Goal: Information Seeking & Learning: Learn about a topic

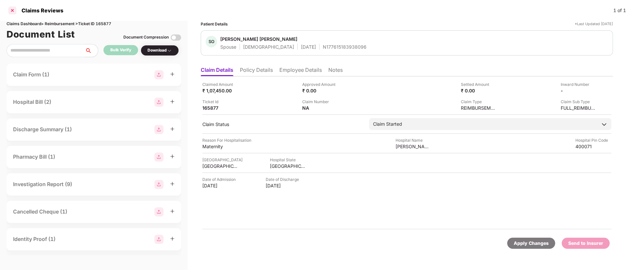
click at [12, 11] on div at bounding box center [12, 10] width 10 height 10
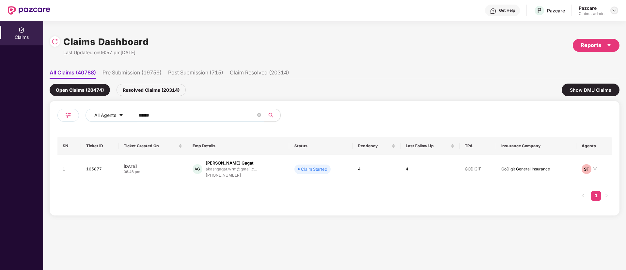
click at [611, 11] on div at bounding box center [615, 11] width 8 height 8
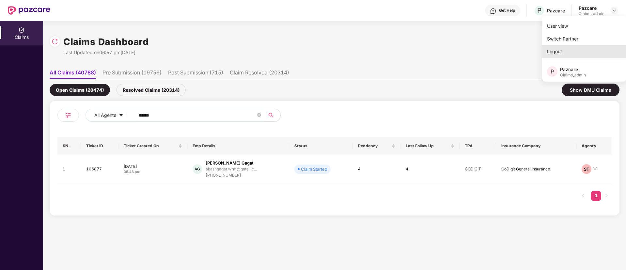
click at [562, 55] on div "Logout" at bounding box center [584, 51] width 85 height 13
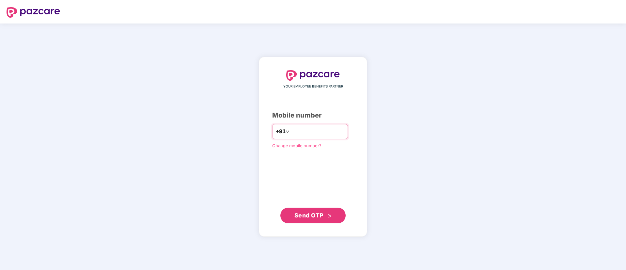
type input "**********"
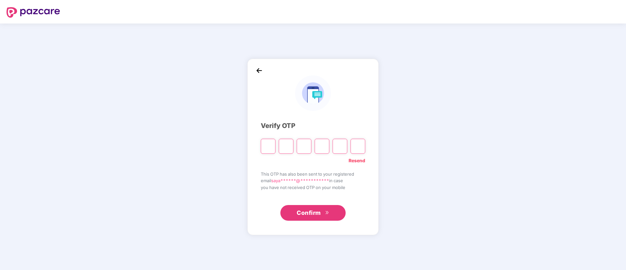
type input "*"
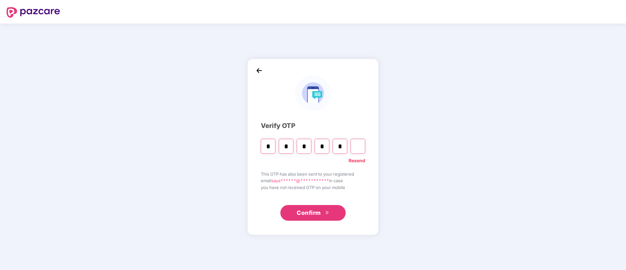
type input "*"
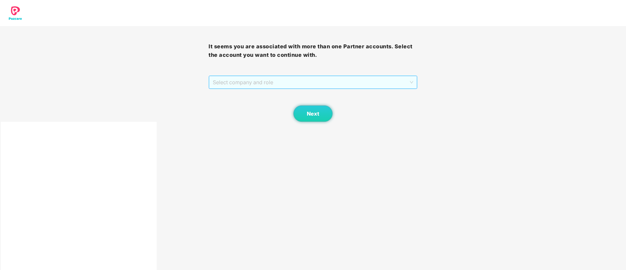
click at [240, 77] on span "Select company and role" at bounding box center [313, 82] width 200 height 12
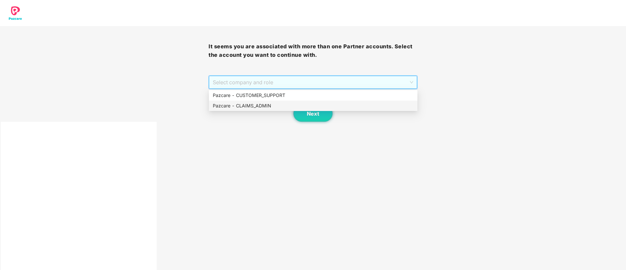
click at [251, 103] on div "Pazcare - CLAIMS_ADMIN" at bounding box center [313, 105] width 201 height 7
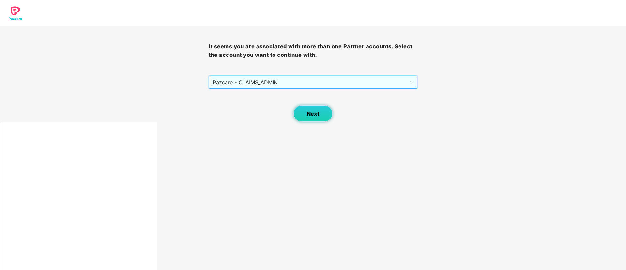
click at [308, 115] on span "Next" at bounding box center [313, 114] width 12 height 6
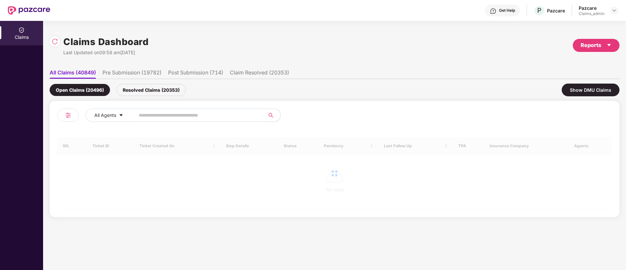
click at [153, 116] on input "text" at bounding box center [197, 115] width 117 height 10
paste input "******"
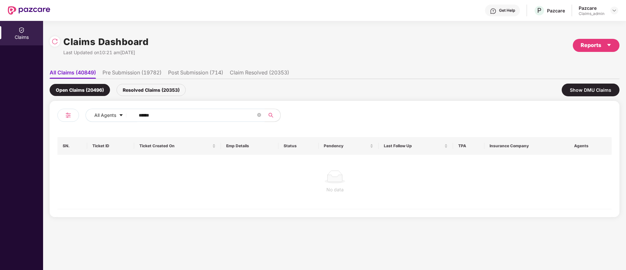
type input "******"
click at [157, 89] on div "Resolved Claims (20353)" at bounding box center [151, 90] width 69 height 12
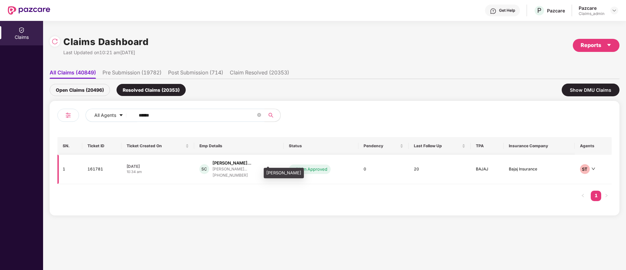
click at [237, 165] on div "Sethumadhavan Chakking..." at bounding box center [232, 163] width 39 height 6
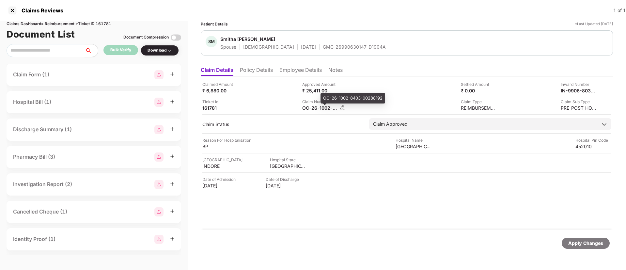
click at [323, 108] on div "OC-26-1002-8403-00288192" at bounding box center [320, 108] width 36 height 6
click at [331, 99] on div "OC-26-1002-8403-00288192" at bounding box center [353, 98] width 65 height 10
copy div "OC-26-1002-8403-00288192"
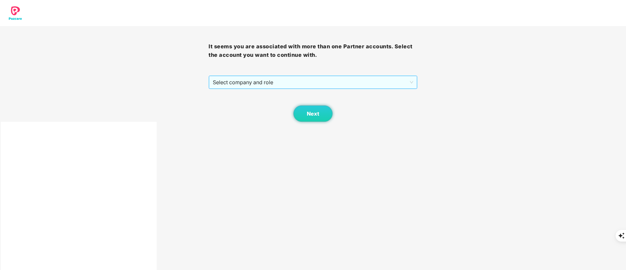
click at [266, 83] on span "Select company and role" at bounding box center [313, 82] width 200 height 12
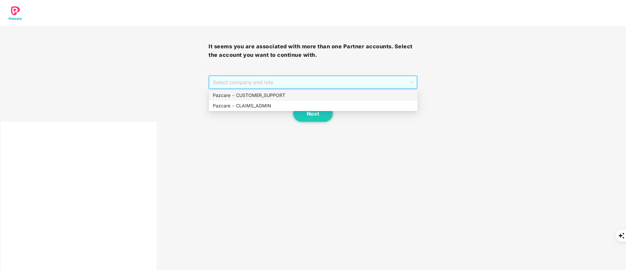
click at [266, 97] on div "Pazcare - CUSTOMER_SUPPORT" at bounding box center [313, 95] width 201 height 7
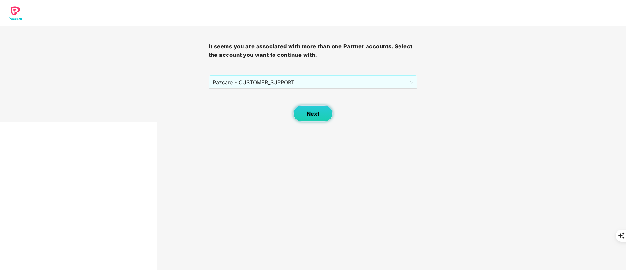
click at [310, 110] on button "Next" at bounding box center [313, 113] width 39 height 16
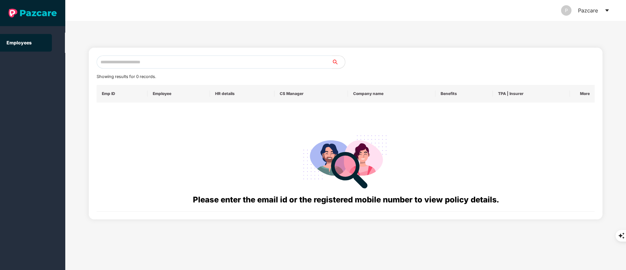
click at [130, 62] on input "text" at bounding box center [214, 62] width 235 height 13
paste input "**********"
type input "**********"
drag, startPoint x: 149, startPoint y: 61, endPoint x: 100, endPoint y: 61, distance: 48.6
click at [100, 61] on input "**********" at bounding box center [214, 62] width 235 height 13
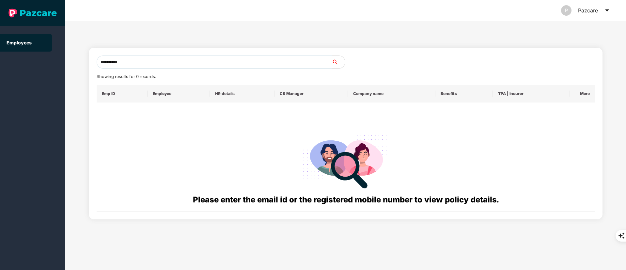
click at [150, 61] on input "**********" at bounding box center [214, 62] width 235 height 13
drag, startPoint x: 150, startPoint y: 61, endPoint x: 73, endPoint y: 61, distance: 76.7
click at [73, 61] on div "**********" at bounding box center [345, 145] width 561 height 249
paste input "**********"
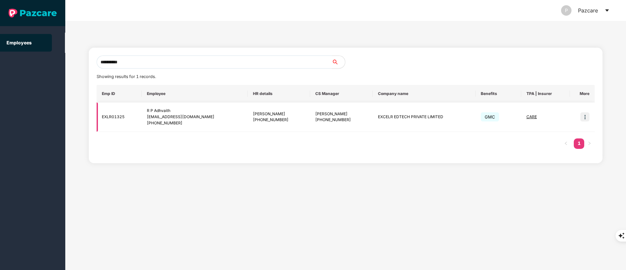
type input "**********"
click at [582, 116] on img at bounding box center [584, 116] width 9 height 9
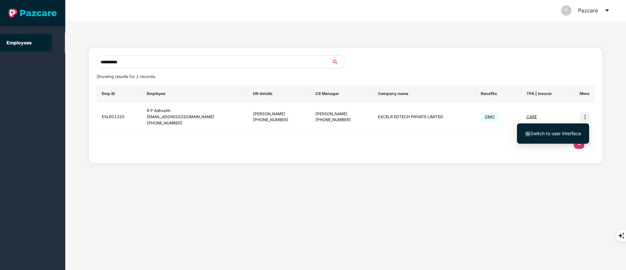
click at [557, 133] on span "Switch to user interface" at bounding box center [556, 134] width 51 height 6
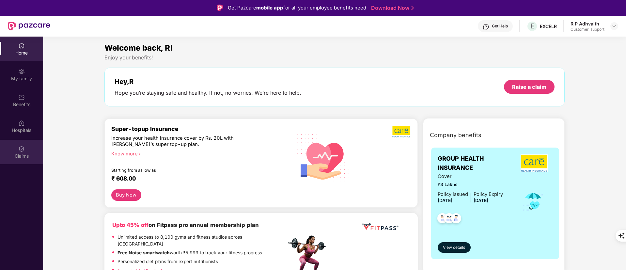
click at [29, 163] on div "Claims" at bounding box center [21, 152] width 43 height 24
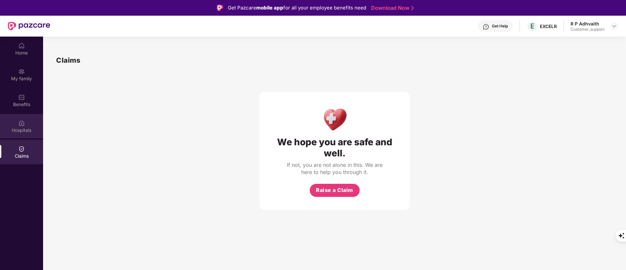
click at [27, 116] on div "Hospitals" at bounding box center [21, 126] width 43 height 24
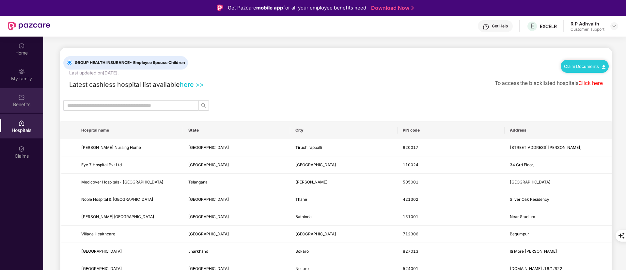
click at [17, 94] on div "Benefits" at bounding box center [21, 100] width 43 height 24
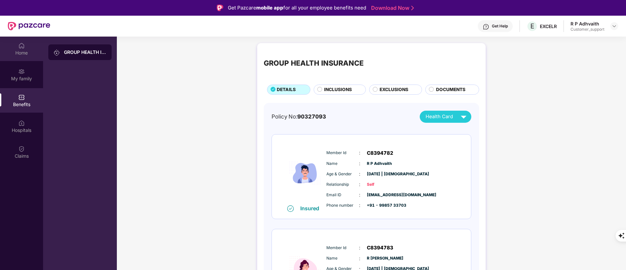
click at [25, 56] on div "Home" at bounding box center [21, 53] width 43 height 7
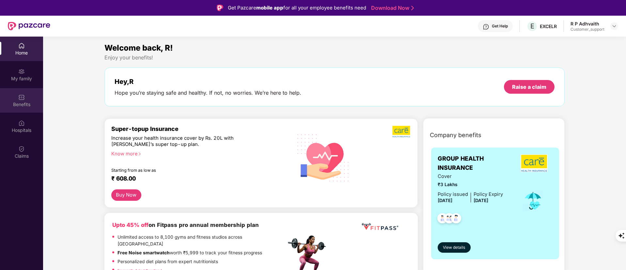
click at [29, 99] on div "Benefits" at bounding box center [21, 100] width 43 height 24
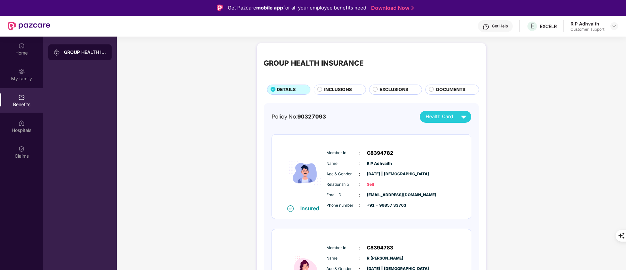
click at [338, 90] on span "INCLUSIONS" at bounding box center [338, 89] width 28 height 7
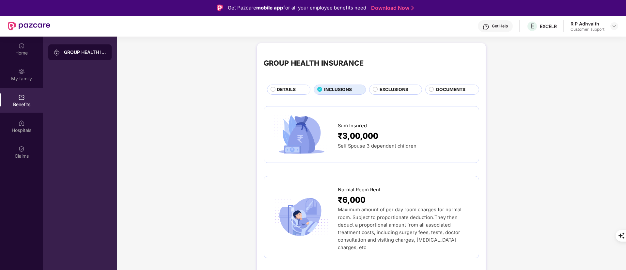
click at [283, 88] on span "DETAILS" at bounding box center [286, 89] width 19 height 7
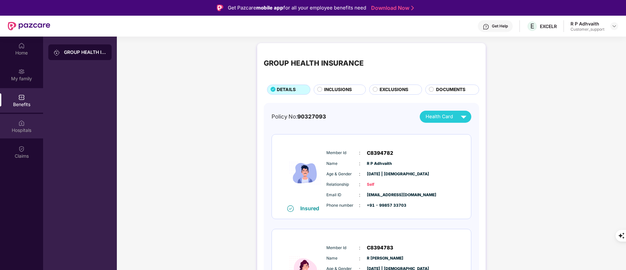
click at [22, 122] on img at bounding box center [21, 123] width 7 height 7
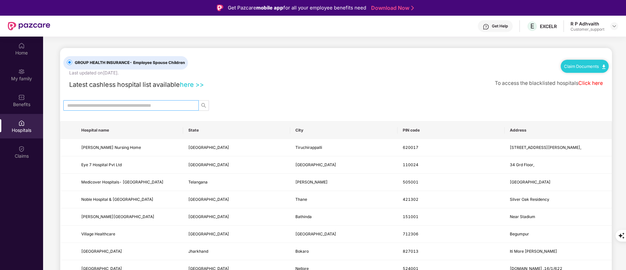
click at [146, 101] on span at bounding box center [130, 105] width 135 height 10
click at [28, 96] on div "Benefits" at bounding box center [21, 100] width 43 height 24
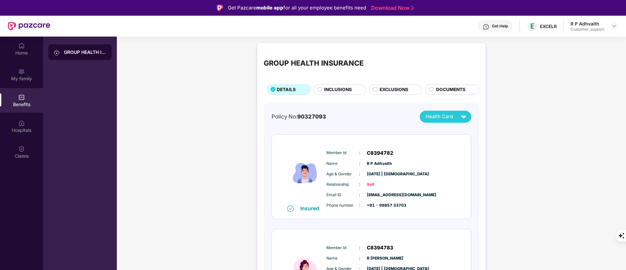
click at [385, 84] on div "GROUP HEALTH INSURANCE DETAILS INCLUSIONS EXCLUSIONS DOCUMENTS" at bounding box center [371, 72] width 215 height 45
click at [388, 89] on span "EXCLUSIONS" at bounding box center [394, 89] width 29 height 7
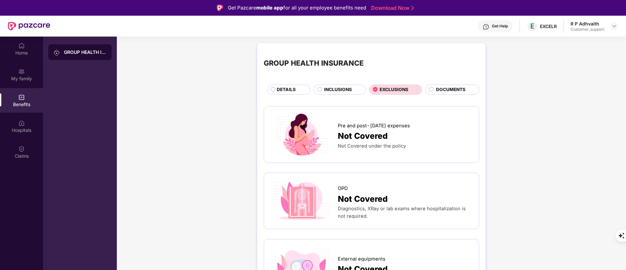
click at [338, 85] on div "INCLUSIONS" at bounding box center [340, 90] width 52 height 10
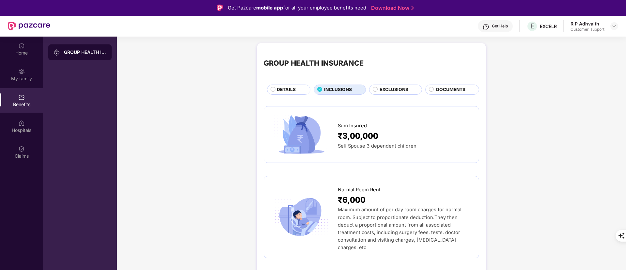
click at [335, 87] on span "INCLUSIONS" at bounding box center [338, 89] width 28 height 7
click at [391, 87] on span "EXCLUSIONS" at bounding box center [394, 89] width 29 height 7
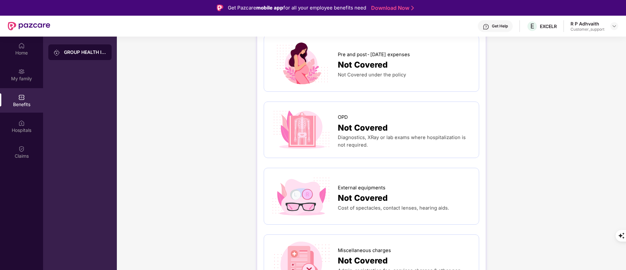
scroll to position [49, 0]
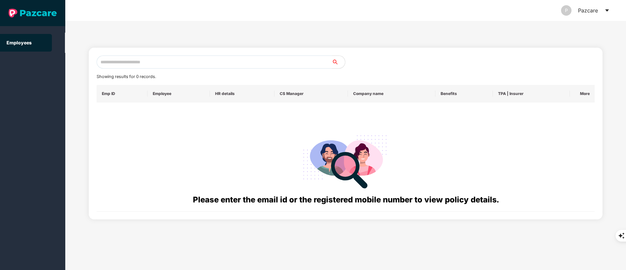
click at [112, 58] on input "text" at bounding box center [214, 62] width 235 height 13
paste input "**********"
type input "**********"
drag, startPoint x: 169, startPoint y: 62, endPoint x: 63, endPoint y: 61, distance: 106.4
click at [63, 61] on section "**********" at bounding box center [313, 135] width 626 height 270
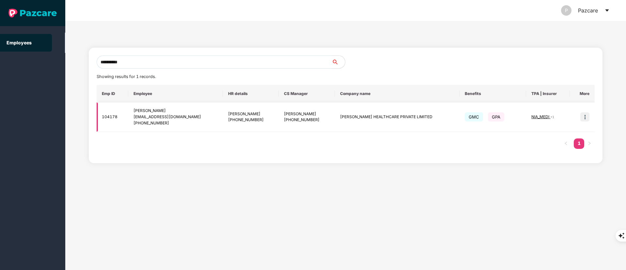
type input "**********"
click at [169, 116] on div "kumarichanda62041@gmail.com" at bounding box center [176, 117] width 84 height 6
click at [589, 119] on img at bounding box center [584, 116] width 9 height 9
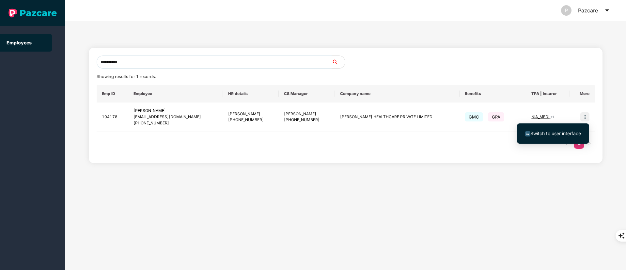
click at [570, 131] on span "Switch to user interface" at bounding box center [556, 134] width 51 height 6
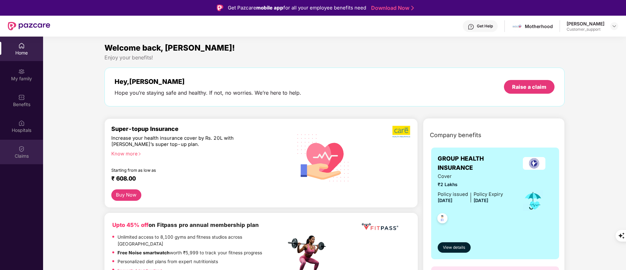
click at [20, 150] on img at bounding box center [21, 149] width 7 height 7
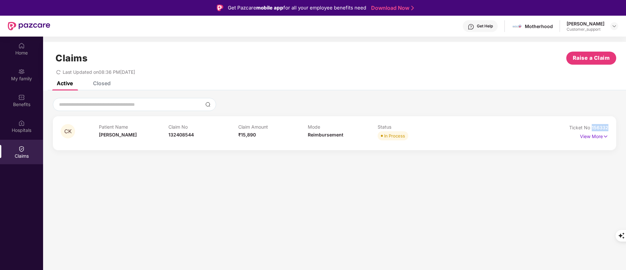
drag, startPoint x: 609, startPoint y: 127, endPoint x: 593, endPoint y: 127, distance: 16.3
click at [593, 127] on div "CK Patient Name Chanda Kumari Claim No 132408544 Claim Amount ₹15,890 Mode Reim…" at bounding box center [334, 133] width 563 height 34
copy span "156332"
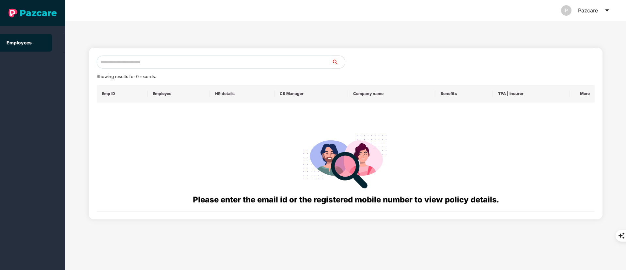
click at [106, 60] on input "text" at bounding box center [214, 62] width 235 height 13
paste input "**********"
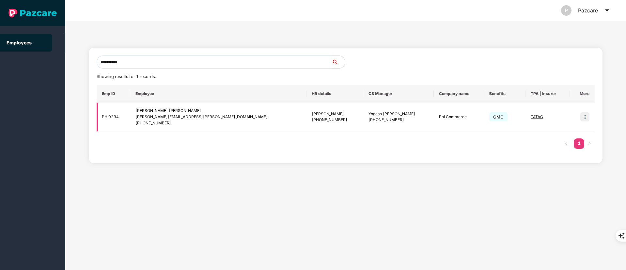
type input "**********"
click at [586, 117] on img at bounding box center [584, 116] width 9 height 9
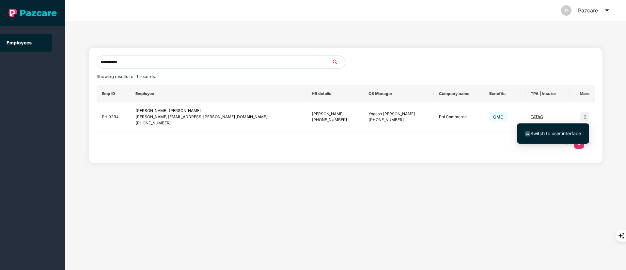
click at [567, 131] on span "Switch to user interface" at bounding box center [556, 134] width 51 height 6
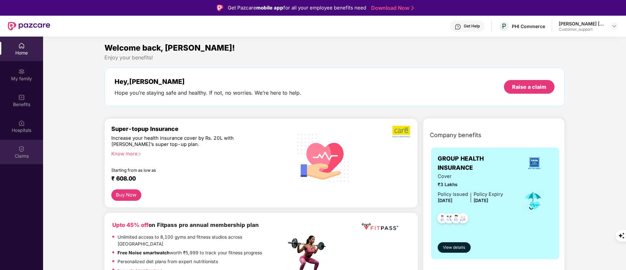
click at [24, 153] on div "Claims" at bounding box center [21, 156] width 43 height 7
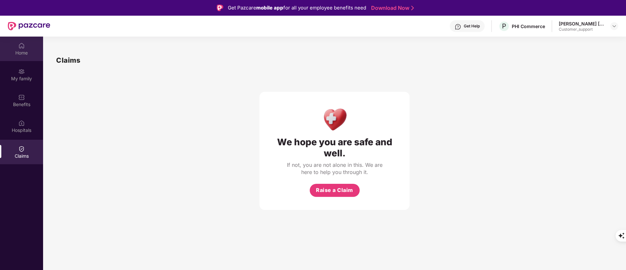
click at [20, 47] on img at bounding box center [21, 45] width 7 height 7
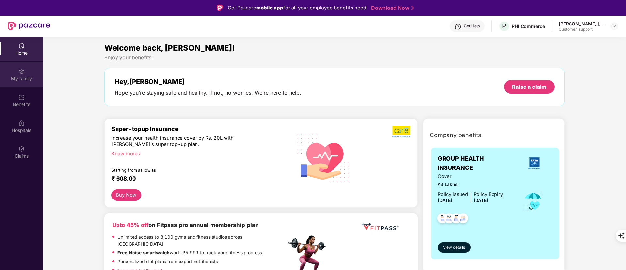
click at [23, 82] on div "My family" at bounding box center [21, 74] width 43 height 24
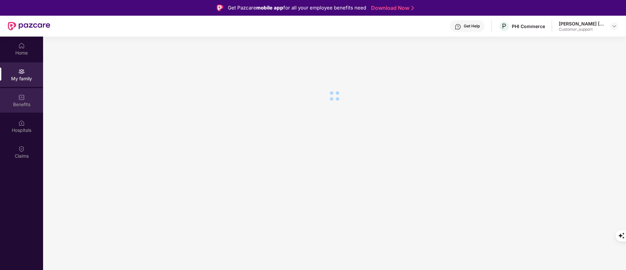
click at [22, 100] on img at bounding box center [21, 97] width 7 height 7
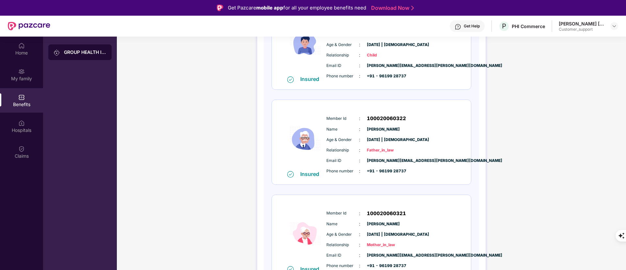
scroll to position [332, 0]
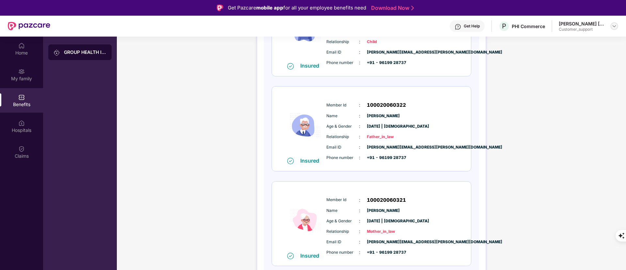
click at [614, 27] on img at bounding box center [614, 26] width 5 height 5
click at [527, 196] on div "GROUP HEALTH INSURANCE DETAILS INCLUSIONS EXCLUSIONS DOCUMENTS Policy No: 02398…" at bounding box center [371, 6] width 509 height 599
click at [13, 118] on div "Hospitals" at bounding box center [21, 126] width 43 height 24
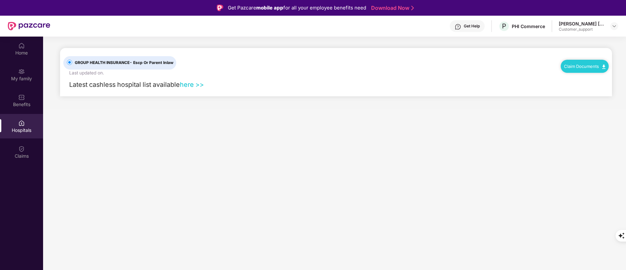
scroll to position [0, 0]
click at [194, 85] on link "here >>" at bounding box center [192, 85] width 24 height 8
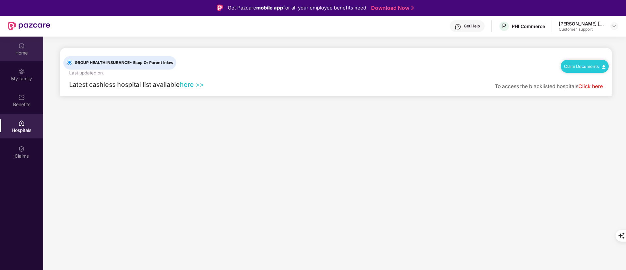
click at [30, 54] on div "Home" at bounding box center [21, 53] width 43 height 7
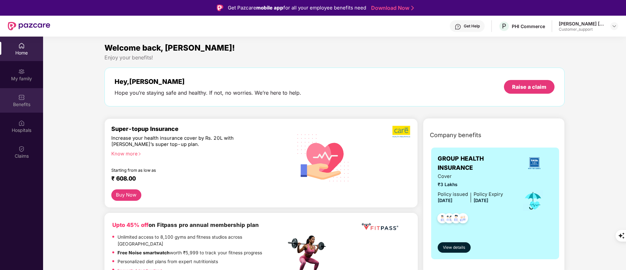
click at [23, 99] on img at bounding box center [21, 97] width 7 height 7
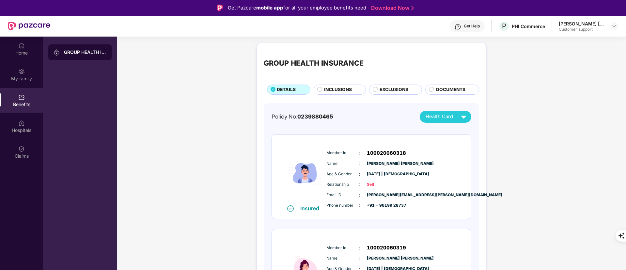
click at [324, 85] on div "INCLUSIONS" at bounding box center [340, 90] width 52 height 10
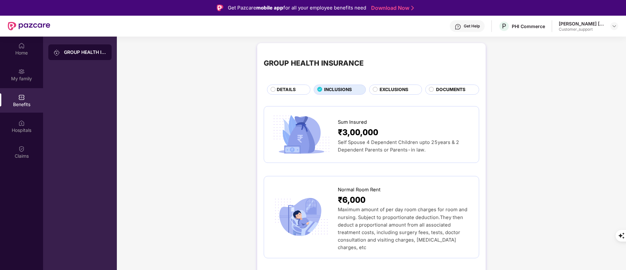
click at [324, 86] on span "INCLUSIONS" at bounding box center [338, 89] width 28 height 7
click at [288, 87] on span "DETAILS" at bounding box center [286, 89] width 19 height 7
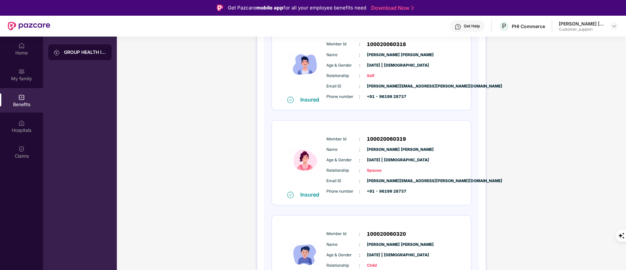
scroll to position [87, 0]
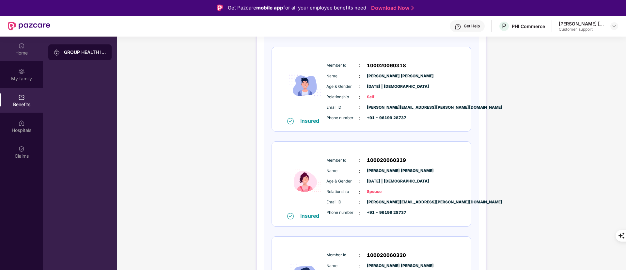
click at [22, 49] on img at bounding box center [21, 45] width 7 height 7
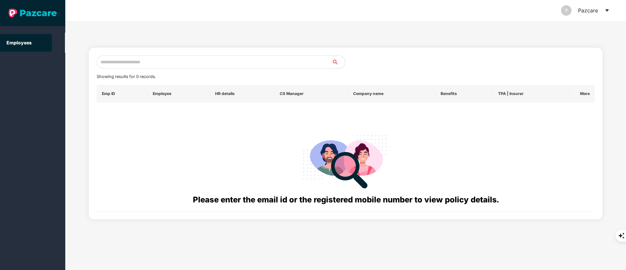
click at [117, 61] on input "text" at bounding box center [214, 62] width 235 height 13
paste input "**********"
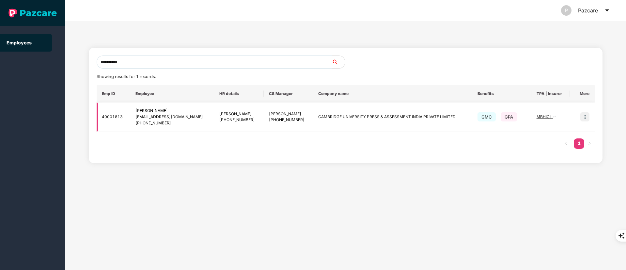
type input "**********"
click at [586, 117] on img at bounding box center [584, 116] width 9 height 9
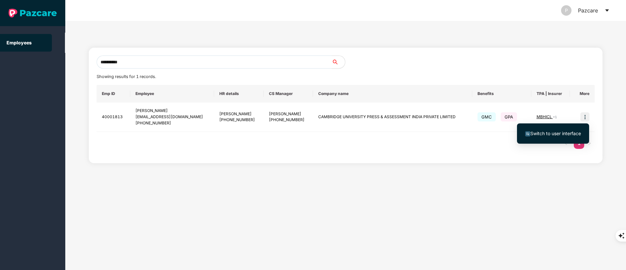
click at [577, 130] on span "Switch to user interface" at bounding box center [553, 133] width 56 height 7
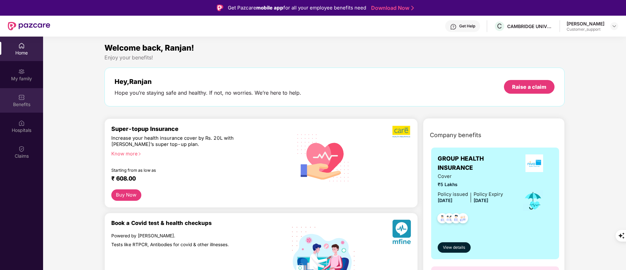
click at [16, 108] on div "Benefits" at bounding box center [21, 100] width 43 height 24
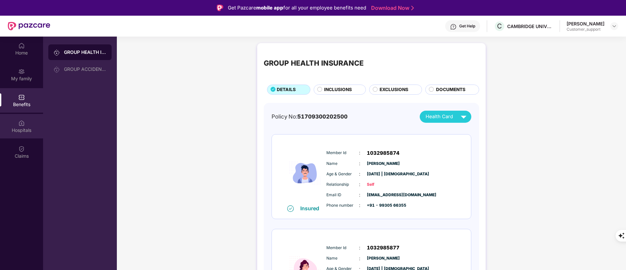
click at [16, 125] on div "Hospitals" at bounding box center [21, 126] width 43 height 24
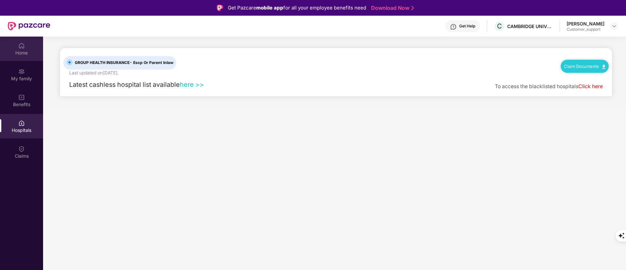
click at [22, 52] on div "Home" at bounding box center [21, 53] width 43 height 7
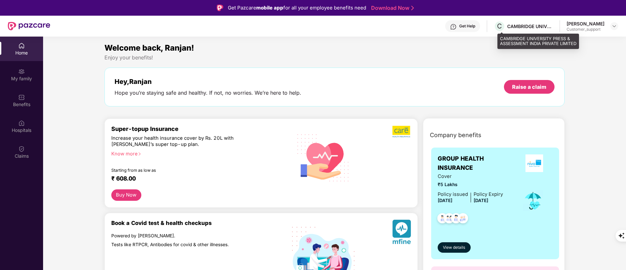
click at [530, 29] on div "C CAMBRIDGE UNIVERSITY PRESS & ASSESSMENT INDIA PRIVATE LIMITED" at bounding box center [523, 26] width 59 height 11
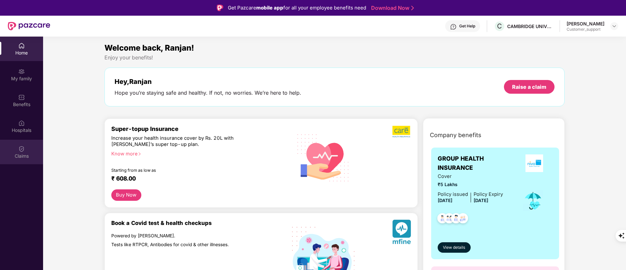
click at [21, 152] on div "Claims" at bounding box center [21, 152] width 43 height 24
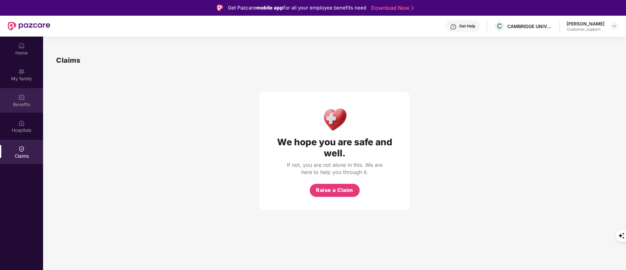
click at [17, 96] on div "Benefits" at bounding box center [21, 100] width 43 height 24
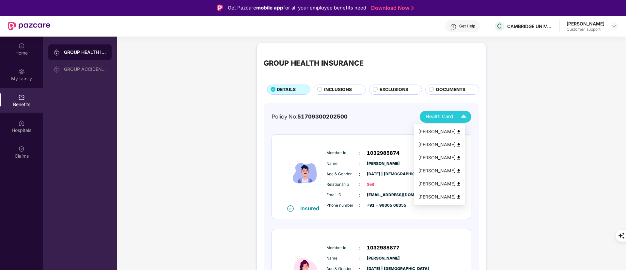
click at [451, 114] on span "Health Card" at bounding box center [439, 117] width 27 height 8
click at [435, 130] on div "Ranjan Gupta" at bounding box center [439, 131] width 43 height 7
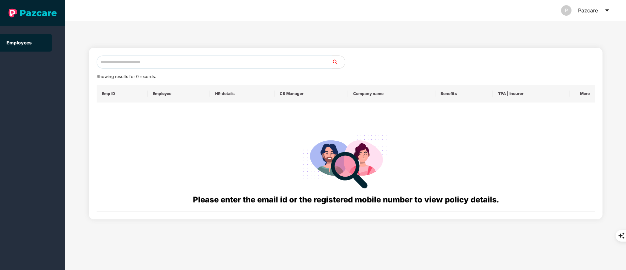
click at [165, 62] on input "text" at bounding box center [214, 62] width 235 height 13
paste input "**********"
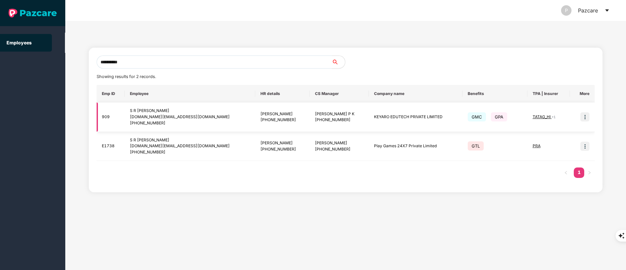
type input "**********"
click at [585, 117] on img at bounding box center [584, 116] width 9 height 9
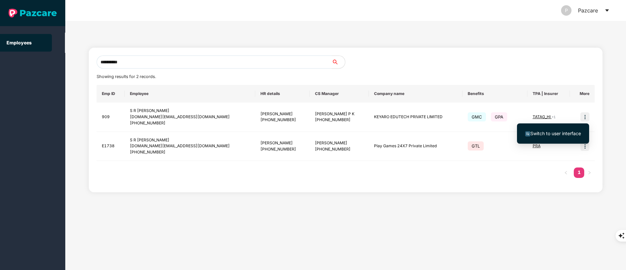
click at [581, 130] on span "Switch to user interface" at bounding box center [553, 133] width 56 height 7
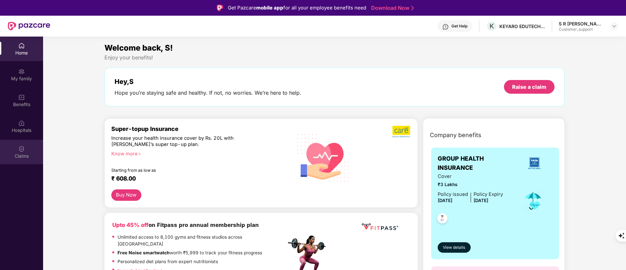
click at [25, 162] on div "Claims" at bounding box center [21, 152] width 43 height 24
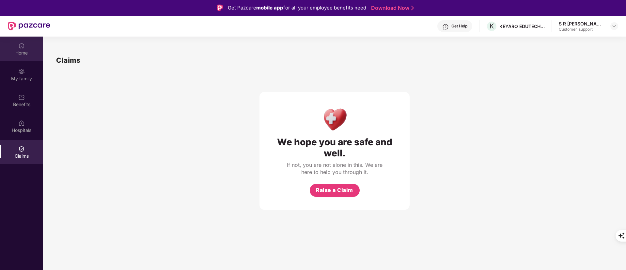
click at [20, 43] on img at bounding box center [21, 45] width 7 height 7
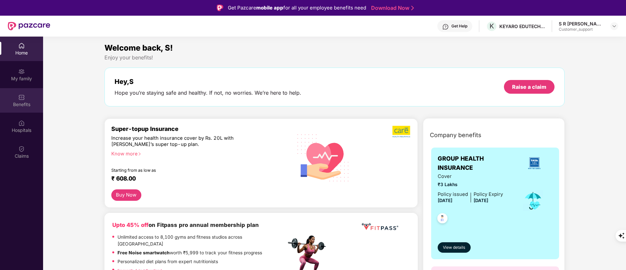
click at [31, 102] on div "Benefits" at bounding box center [21, 104] width 43 height 7
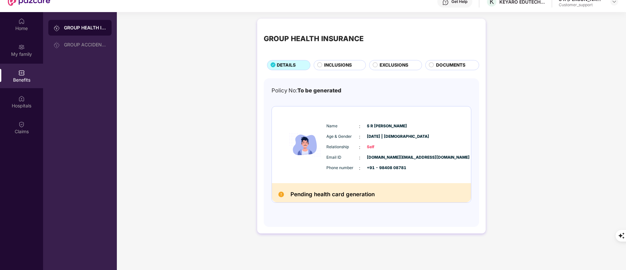
scroll to position [37, 0]
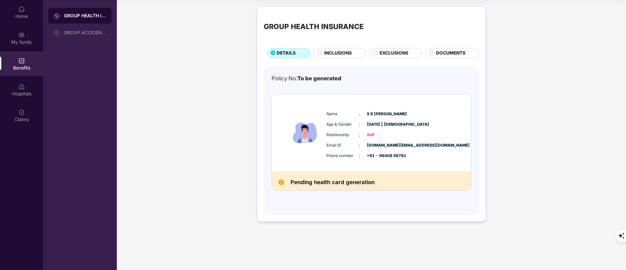
click at [326, 55] on span "INCLUSIONS" at bounding box center [338, 53] width 28 height 7
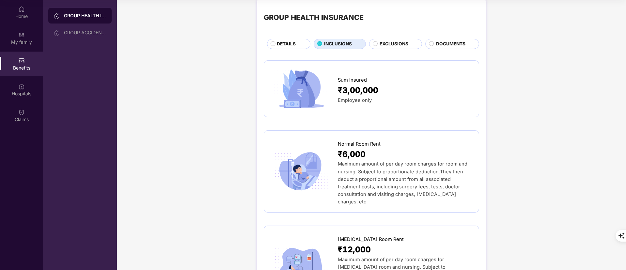
scroll to position [0, 0]
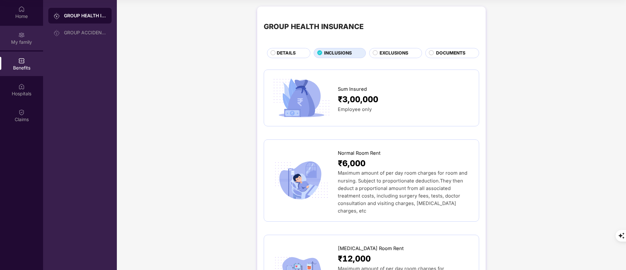
click at [26, 44] on div "My family" at bounding box center [21, 42] width 43 height 7
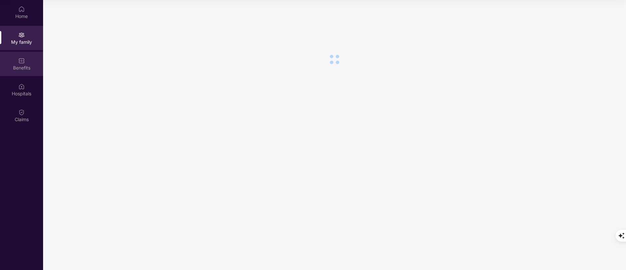
click at [26, 63] on div "Benefits" at bounding box center [21, 64] width 43 height 24
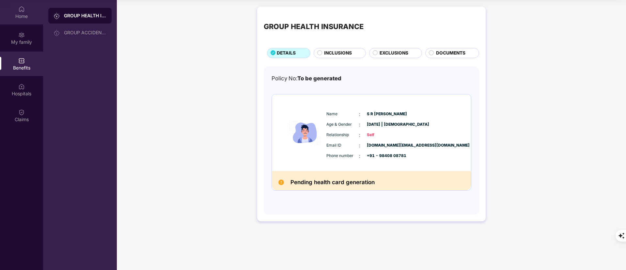
click at [16, 12] on div "Home" at bounding box center [21, 12] width 43 height 24
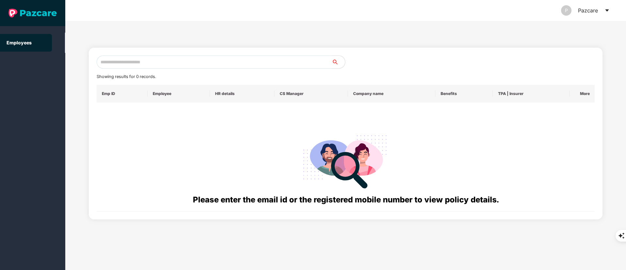
click at [150, 63] on input "text" at bounding box center [214, 62] width 235 height 13
paste input "**********"
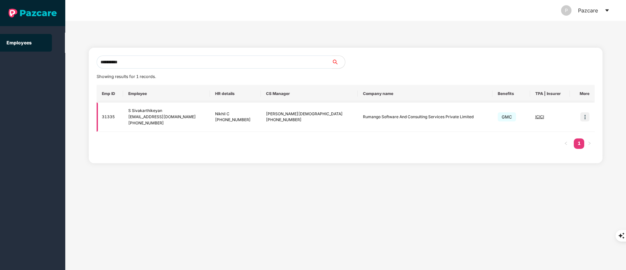
type input "**********"
click at [582, 116] on img at bounding box center [584, 116] width 9 height 9
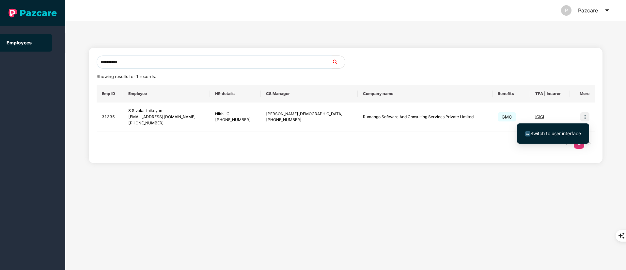
click at [579, 126] on ul "Switch to user interface" at bounding box center [553, 133] width 72 height 20
click at [545, 129] on li "Switch to user interface" at bounding box center [553, 134] width 72 height 14
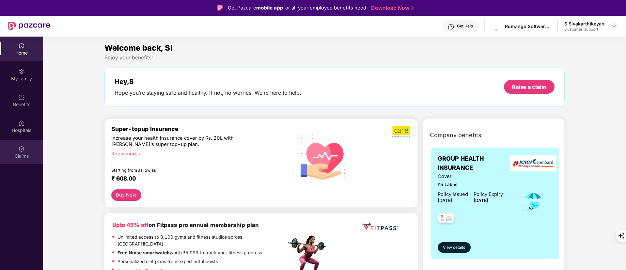
click at [12, 150] on div "Claims" at bounding box center [21, 152] width 43 height 24
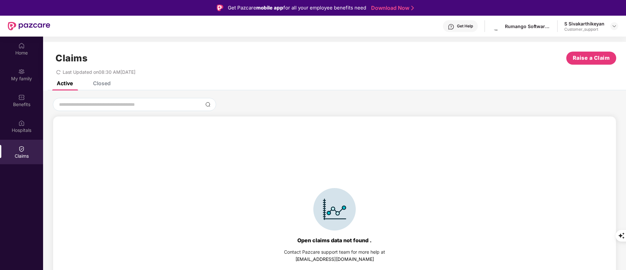
click at [110, 78] on div "Claims Raise a Claim Last Updated on 08:30 AM, 19 Aug 2025" at bounding box center [334, 62] width 583 height 40
click at [108, 83] on div "Closed" at bounding box center [102, 83] width 18 height 7
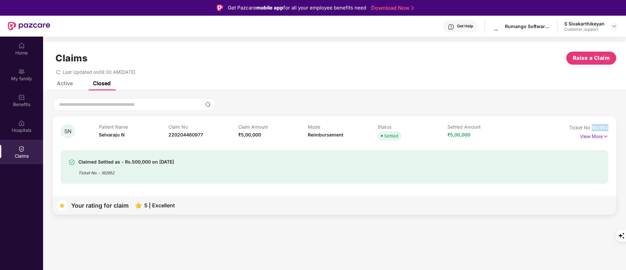
drag, startPoint x: 591, startPoint y: 127, endPoint x: 616, endPoint y: 127, distance: 25.1
click at [616, 127] on div "SN Patient Name Selvaraju N Claim No 220204460977 Claim Amount ₹5,00,000 Mode R…" at bounding box center [334, 165] width 563 height 98
copy span "162952"
click at [185, 131] on div "Claim No 220204460977" at bounding box center [203, 133] width 70 height 18
click at [185, 132] on span "220204460977" at bounding box center [185, 135] width 35 height 6
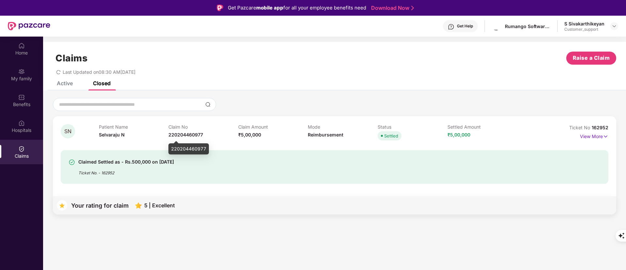
click at [186, 135] on span "220204460977" at bounding box center [185, 135] width 35 height 6
copy span "220204460977"
drag, startPoint x: 592, startPoint y: 127, endPoint x: 609, endPoint y: 127, distance: 17.3
click at [609, 127] on div "SN Patient Name Selvaraju N Claim No 220204460977 Claim Amount ₹5,00,000 Mode R…" at bounding box center [334, 165] width 563 height 98
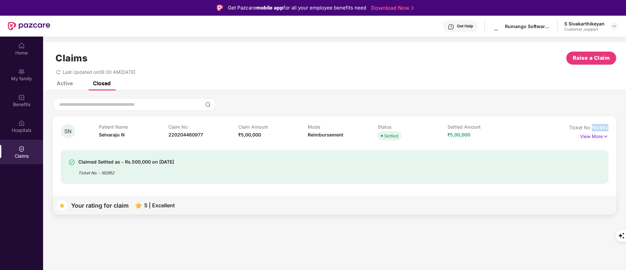
copy span "162952"
click at [177, 133] on span "220204460977" at bounding box center [185, 135] width 35 height 6
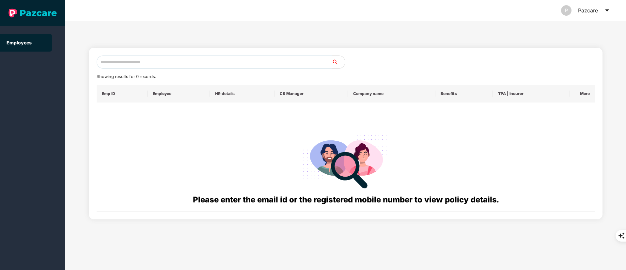
click at [132, 61] on input "text" at bounding box center [214, 62] width 235 height 13
paste input "**********"
drag, startPoint x: 107, startPoint y: 64, endPoint x: 63, endPoint y: 60, distance: 44.2
click at [69, 64] on div "**********" at bounding box center [345, 145] width 561 height 249
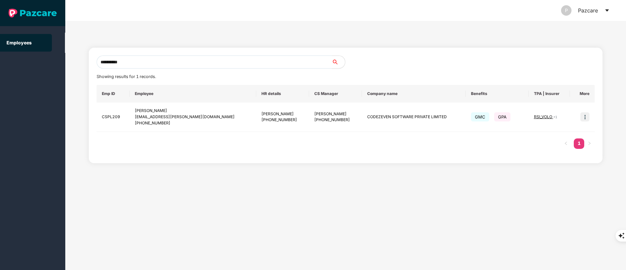
type input "**********"
click at [583, 118] on img at bounding box center [584, 116] width 9 height 9
click at [545, 136] on span "Switch to user interface" at bounding box center [553, 133] width 56 height 7
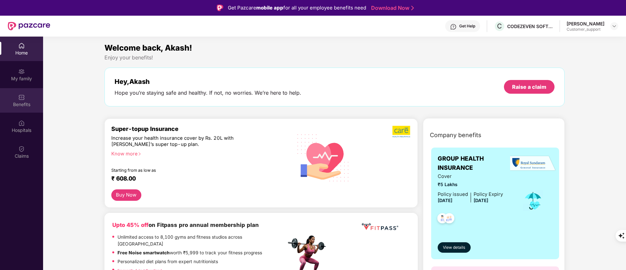
click at [22, 103] on div "Benefits" at bounding box center [21, 104] width 43 height 7
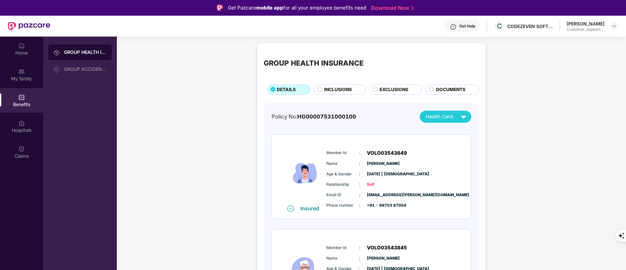
click at [334, 89] on span "INCLUSIONS" at bounding box center [338, 89] width 28 height 7
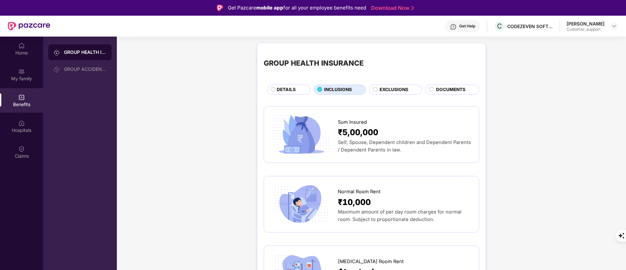
click at [288, 88] on span "DETAILS" at bounding box center [286, 89] width 19 height 7
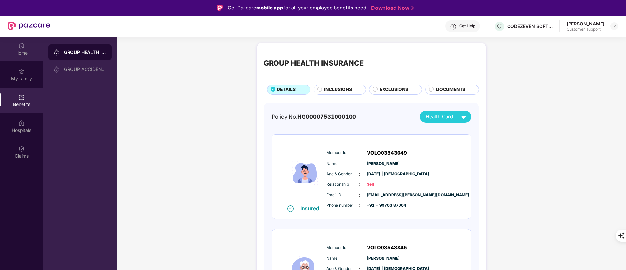
click at [28, 51] on div "Home" at bounding box center [21, 53] width 43 height 7
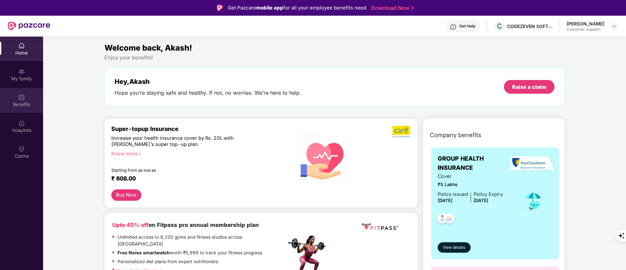
click at [13, 102] on div "Benefits" at bounding box center [21, 104] width 43 height 7
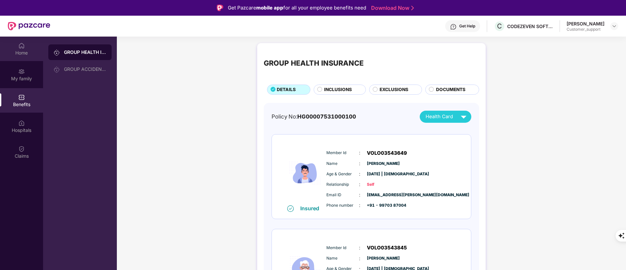
click at [20, 50] on div "Home" at bounding box center [21, 53] width 43 height 7
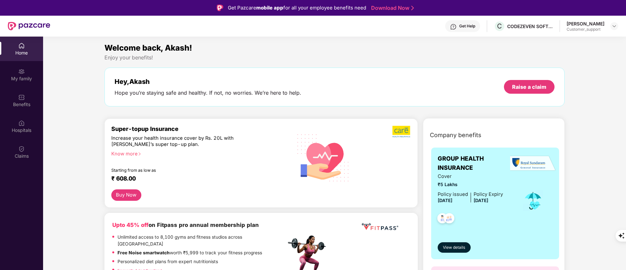
click at [12, 44] on div "Home" at bounding box center [21, 49] width 43 height 24
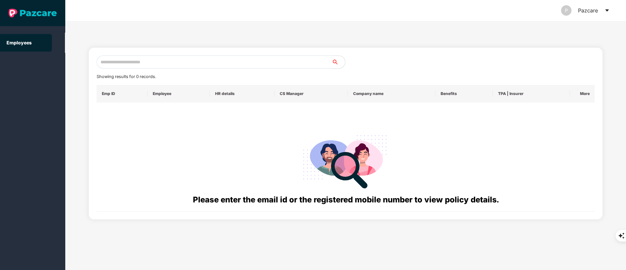
click at [136, 67] on input "text" at bounding box center [214, 62] width 235 height 13
paste input "**********"
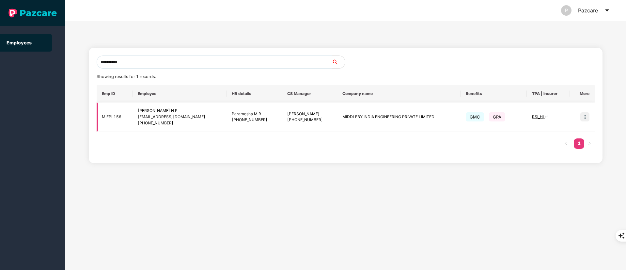
type input "**********"
drag, startPoint x: 583, startPoint y: 118, endPoint x: 574, endPoint y: 127, distance: 12.9
click at [583, 118] on img at bounding box center [584, 116] width 9 height 9
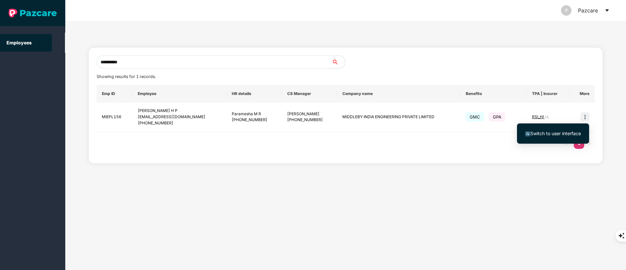
click at [563, 135] on span "Switch to user interface" at bounding box center [556, 134] width 51 height 6
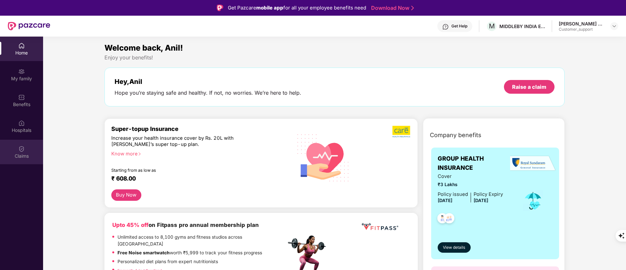
click at [23, 156] on div "Claims" at bounding box center [21, 156] width 43 height 7
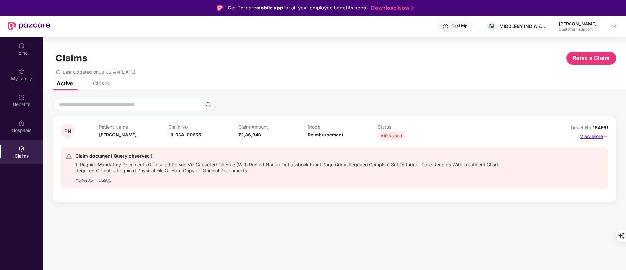
click at [601, 134] on p "View More" at bounding box center [594, 135] width 28 height 9
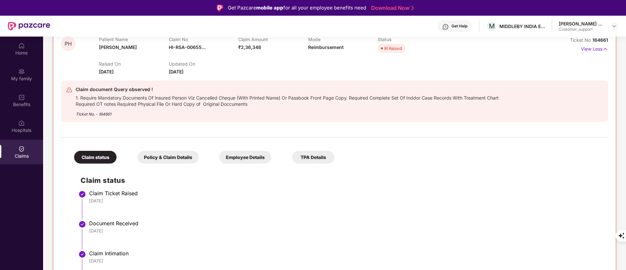
scroll to position [26, 0]
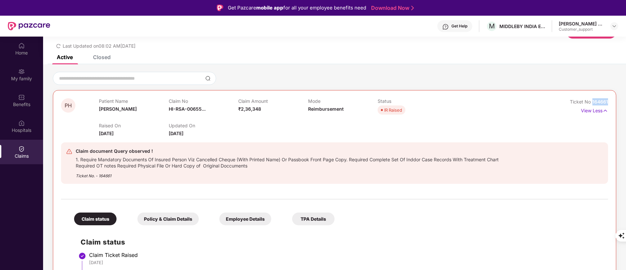
drag, startPoint x: 593, startPoint y: 103, endPoint x: 612, endPoint y: 103, distance: 19.3
click at [612, 103] on div "PH Patient Name [PERSON_NAME] Claim No HI-RSA-00655... Claim Amount ₹2,36,348 M…" at bounding box center [334, 244] width 563 height 308
copy span "164661"
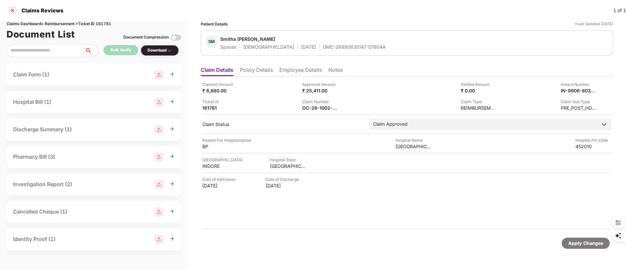
click at [10, 10] on div at bounding box center [12, 10] width 10 height 10
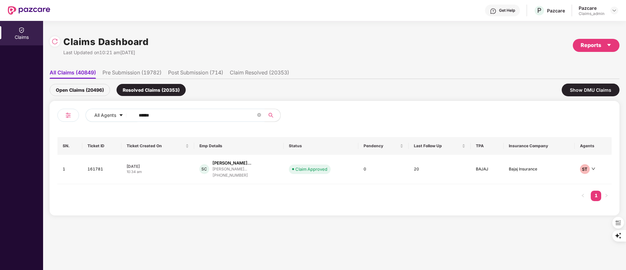
drag, startPoint x: 211, startPoint y: 116, endPoint x: 66, endPoint y: 116, distance: 145.3
click at [66, 116] on div "All Agents ******" at bounding box center [195, 118] width 277 height 18
paste input "text"
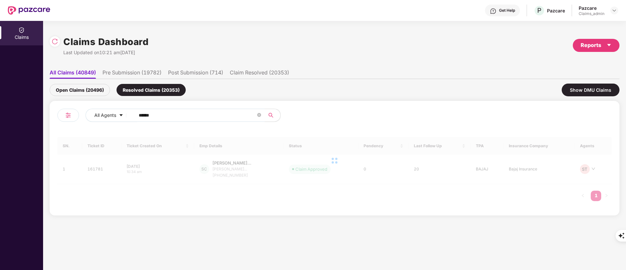
type input "******"
click at [88, 91] on div "Open Claims (20496)" at bounding box center [80, 90] width 60 height 12
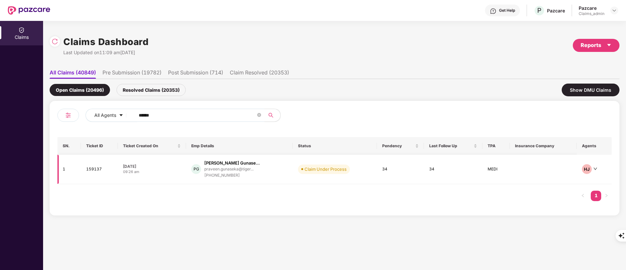
click at [241, 171] on div "praveen.gunaseka@tiger..." at bounding box center [232, 169] width 56 height 6
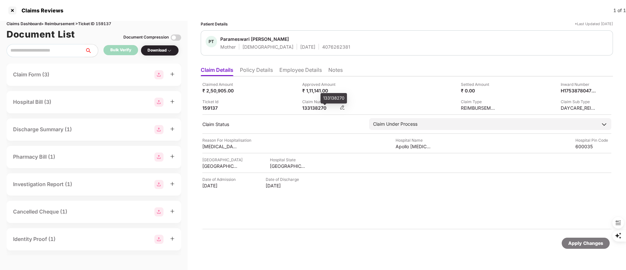
click at [322, 109] on div "133138270" at bounding box center [320, 108] width 36 height 6
copy div "133138270"
click at [8, 10] on div at bounding box center [12, 10] width 10 height 10
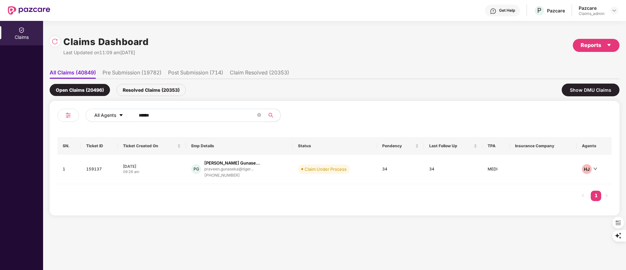
drag, startPoint x: 165, startPoint y: 118, endPoint x: 113, endPoint y: 119, distance: 52.3
click at [113, 119] on div "All Agents ******" at bounding box center [252, 115] width 333 height 13
paste input "text"
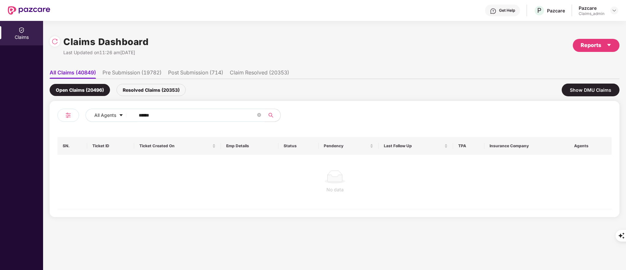
click at [167, 87] on div "Resolved Claims (20353)" at bounding box center [151, 90] width 69 height 12
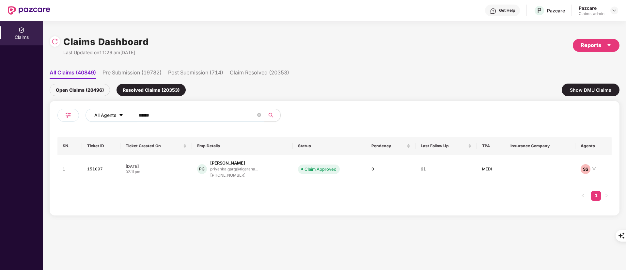
drag, startPoint x: 158, startPoint y: 113, endPoint x: 96, endPoint y: 116, distance: 62.4
click at [96, 116] on div "All Agents ******" at bounding box center [252, 115] width 333 height 13
paste input "text"
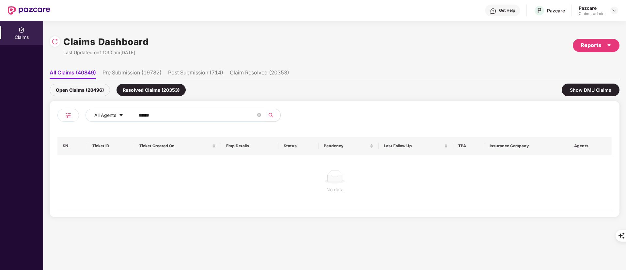
type input "******"
click at [85, 86] on div "Open Claims (20496)" at bounding box center [80, 90] width 60 height 12
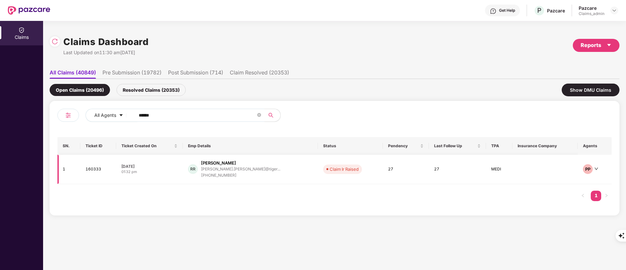
click at [283, 174] on div "RR Ramanathan Rajendran ramanathan.rajen@tiger... +919886735577" at bounding box center [250, 169] width 125 height 19
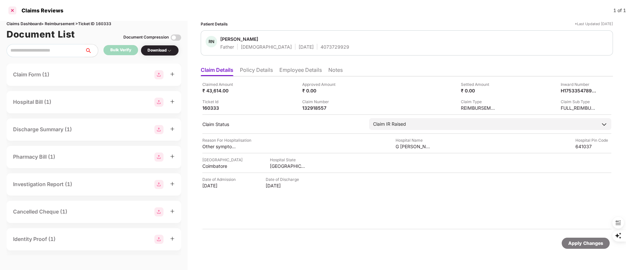
drag, startPoint x: 7, startPoint y: 12, endPoint x: 11, endPoint y: 12, distance: 4.9
click at [7, 12] on div "Claims Reviews 1 of 1" at bounding box center [313, 10] width 626 height 21
click at [12, 11] on div at bounding box center [12, 10] width 10 height 10
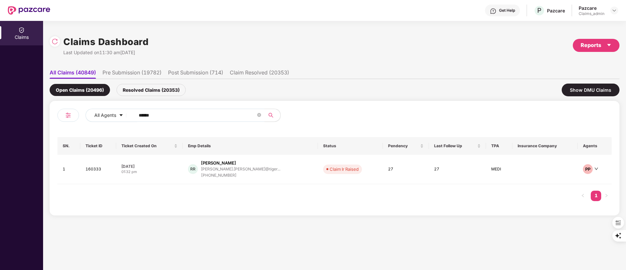
click at [172, 123] on div "All Agents ******" at bounding box center [195, 118] width 277 height 18
drag, startPoint x: 170, startPoint y: 120, endPoint x: 179, endPoint y: 119, distance: 8.9
click at [97, 119] on div "All Agents ******" at bounding box center [252, 115] width 333 height 13
paste input "text"
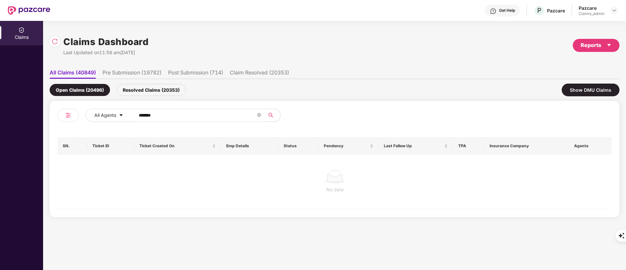
type input "******"
click at [153, 88] on div "Resolved Claims (20353)" at bounding box center [151, 90] width 69 height 12
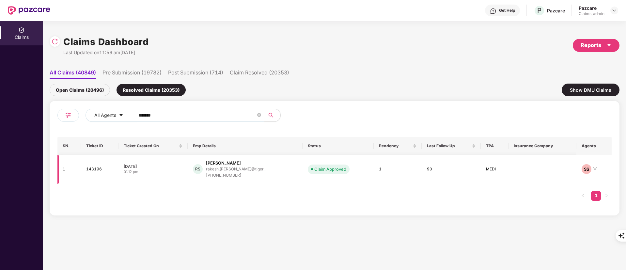
click at [261, 168] on div "RS Rakesh Sriramula rakesh.sriramula@tiger... +918328569502" at bounding box center [245, 169] width 104 height 19
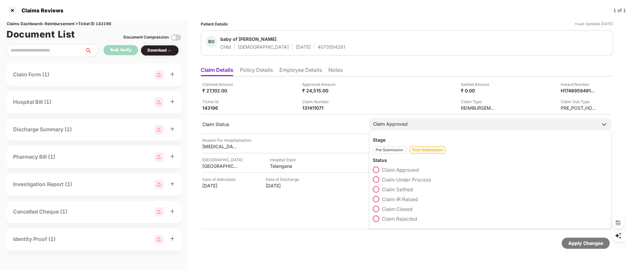
click at [404, 191] on span "Claim Settled" at bounding box center [397, 189] width 31 height 6
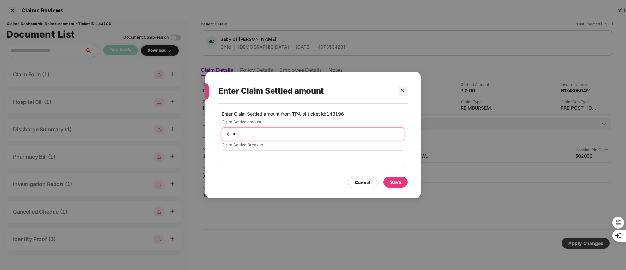
click at [272, 137] on input "*" at bounding box center [315, 134] width 167 height 7
type input "*****"
click at [394, 179] on div "Save" at bounding box center [395, 182] width 11 height 7
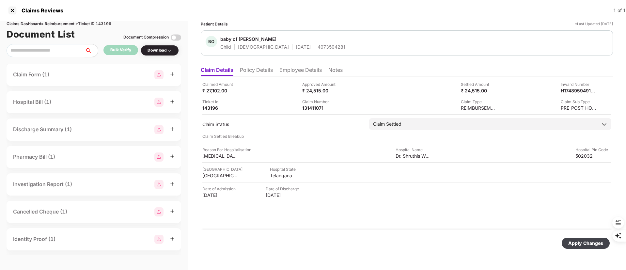
click at [583, 240] on div "Apply Changes" at bounding box center [585, 243] width 35 height 7
click at [11, 10] on div at bounding box center [12, 10] width 10 height 10
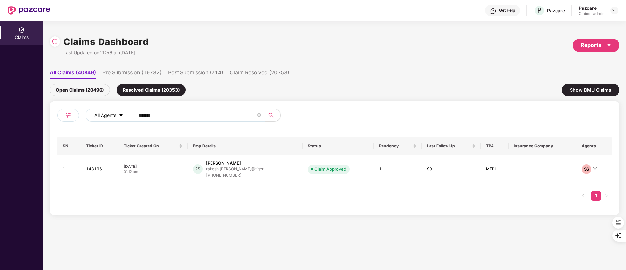
drag, startPoint x: 164, startPoint y: 116, endPoint x: 117, endPoint y: 114, distance: 47.4
click at [117, 114] on div "All Agents ******" at bounding box center [252, 115] width 333 height 13
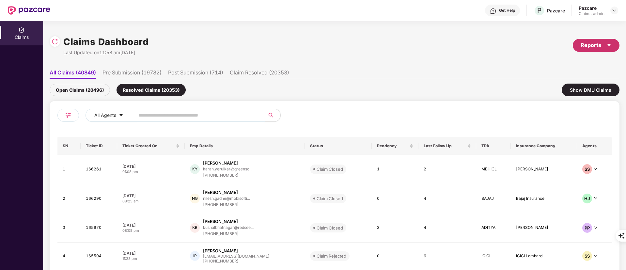
click at [598, 47] on div "Reports" at bounding box center [596, 45] width 31 height 8
click at [611, 76] on img at bounding box center [612, 75] width 7 height 7
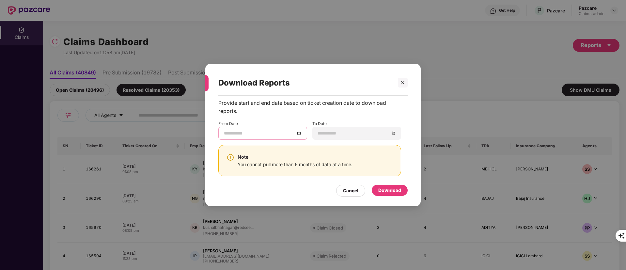
click at [235, 136] on input at bounding box center [259, 133] width 71 height 7
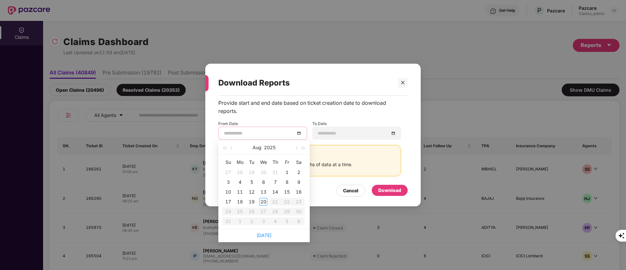
type input "**********"
click at [230, 148] on button "button" at bounding box center [231, 147] width 7 height 13
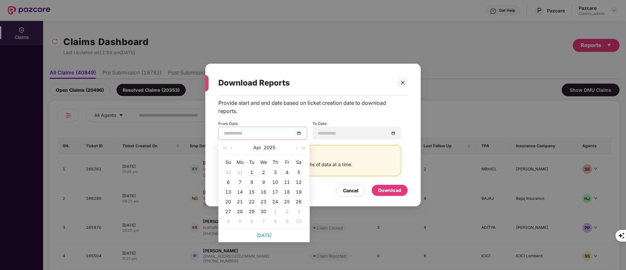
type input "**********"
click at [251, 171] on div "1" at bounding box center [252, 172] width 8 height 8
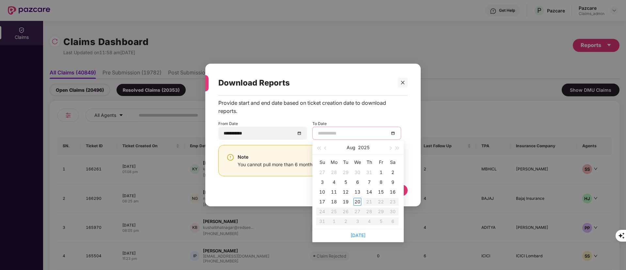
click at [351, 135] on input at bounding box center [353, 133] width 71 height 7
type input "**********"
click at [357, 235] on link "Today" at bounding box center [358, 235] width 15 height 6
type input "**********"
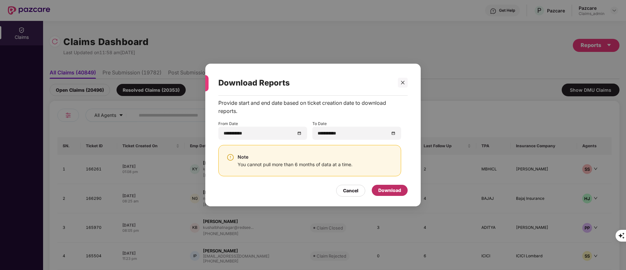
click at [393, 187] on div "Download" at bounding box center [389, 190] width 23 height 7
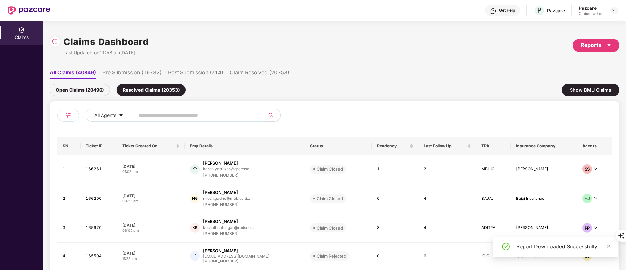
click at [152, 110] on span at bounding box center [198, 115] width 134 height 13
click at [164, 113] on input "text" at bounding box center [197, 115] width 117 height 10
paste input "******"
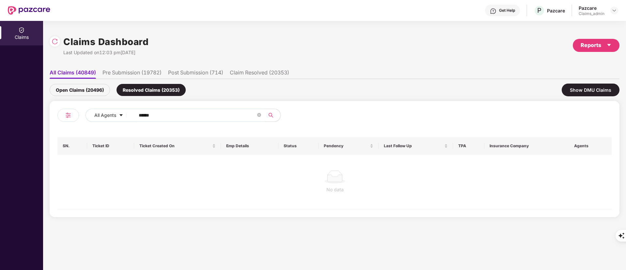
type input "******"
click at [77, 88] on div "Open Claims (20496)" at bounding box center [80, 90] width 60 height 12
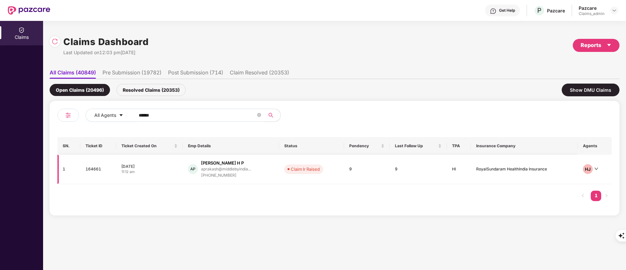
click at [261, 173] on div "AP Anil Kumar H P aprakash@middlebyindia... +919164576107" at bounding box center [231, 169] width 86 height 19
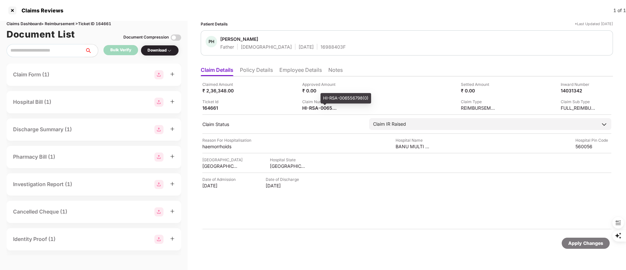
click at [328, 98] on div "HI-RSA-006556798(0)" at bounding box center [346, 98] width 51 height 10
copy div "HI-RSA-006556798(0)"
click at [11, 11] on div at bounding box center [12, 10] width 10 height 10
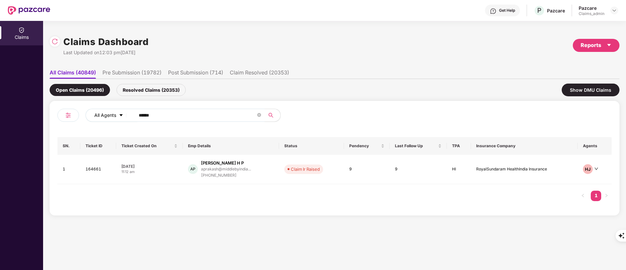
drag, startPoint x: 163, startPoint y: 114, endPoint x: 91, endPoint y: 114, distance: 72.2
click at [91, 114] on div "All Agents ******" at bounding box center [252, 115] width 333 height 13
paste input "text"
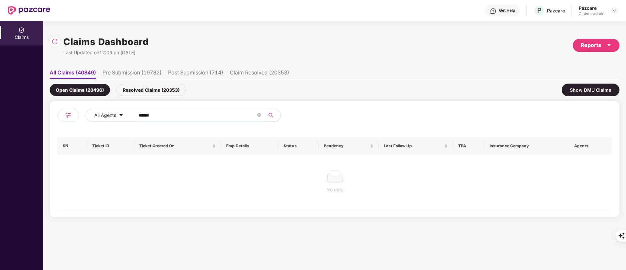
type input "******"
click at [161, 91] on div "Resolved Claims (20353)" at bounding box center [151, 90] width 69 height 12
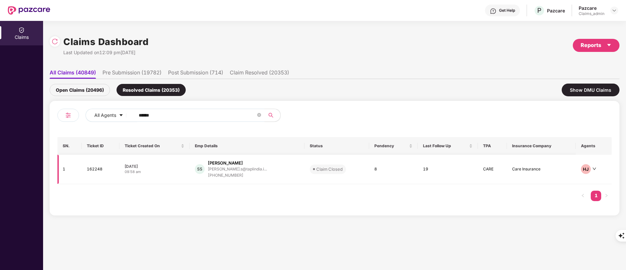
click at [213, 170] on div "SS Shripati Sawant shripati.s@taplindia.i... +918888157385" at bounding box center [247, 169] width 104 height 19
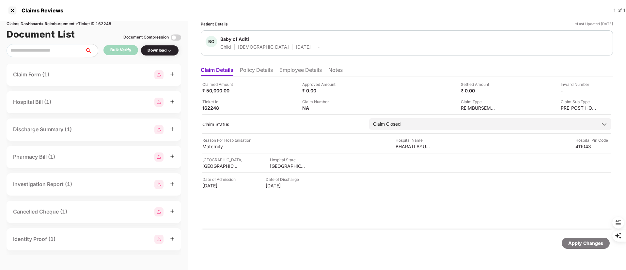
click at [259, 69] on li "Policy Details" at bounding box center [256, 71] width 33 height 9
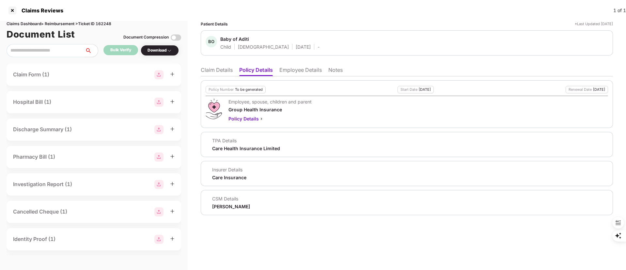
click at [295, 68] on li "Employee Details" at bounding box center [300, 71] width 42 height 9
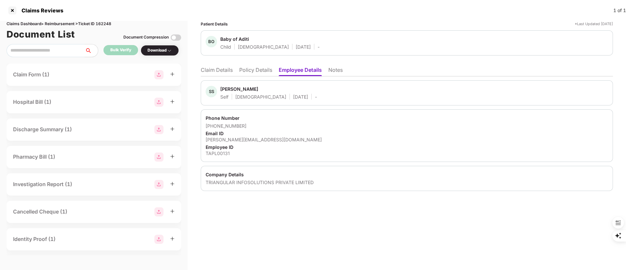
click at [209, 69] on li "Claim Details" at bounding box center [217, 71] width 32 height 9
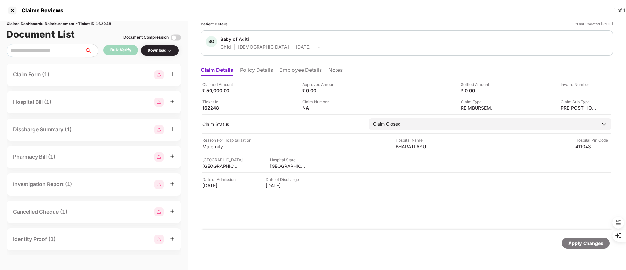
click at [8, 79] on div "Claim Form (1)" at bounding box center [94, 75] width 175 height 22
click at [299, 69] on li "Employee Details" at bounding box center [300, 71] width 42 height 9
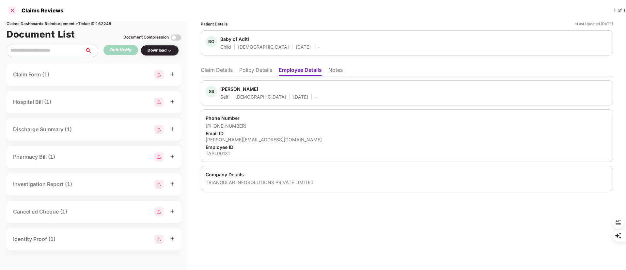
click at [14, 10] on div at bounding box center [12, 10] width 10 height 10
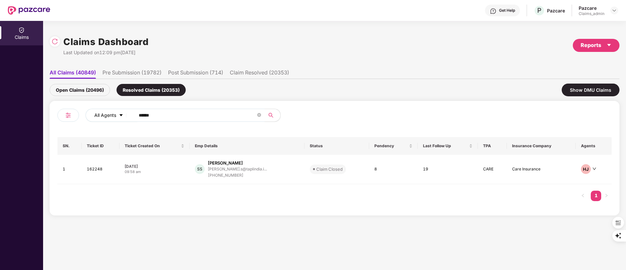
drag, startPoint x: 197, startPoint y: 116, endPoint x: 115, endPoint y: 116, distance: 81.6
click at [43, 116] on div "Claims Dashboard Last Updated on 12:09 pm, 20 Aug 2025 Reports All Claims (4084…" at bounding box center [334, 145] width 583 height 249
paste input "text"
type input "******"
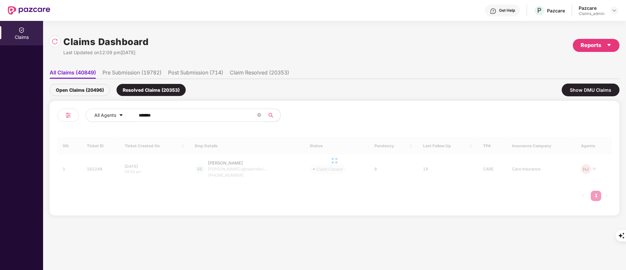
click at [89, 86] on div "Open Claims (20496)" at bounding box center [80, 90] width 60 height 12
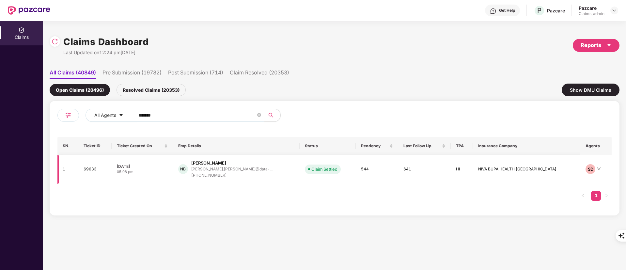
click at [230, 171] on div "nachiket.bhosale@data-..." at bounding box center [231, 169] width 81 height 6
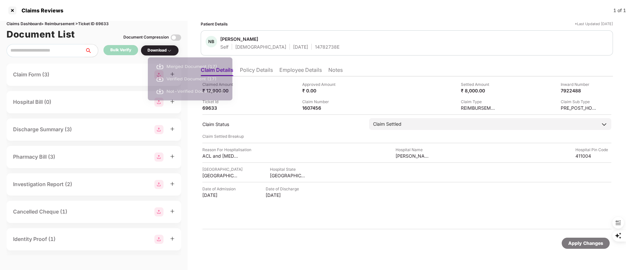
click at [151, 50] on div "Download" at bounding box center [160, 50] width 24 height 6
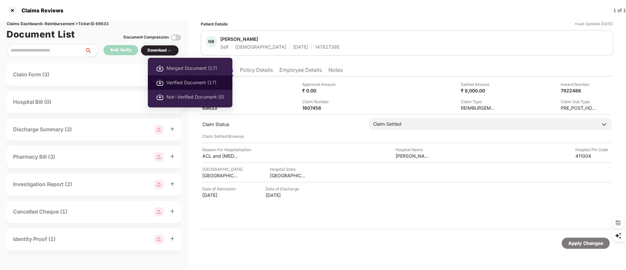
click at [184, 82] on span "Verified Document (17)" at bounding box center [196, 82] width 58 height 7
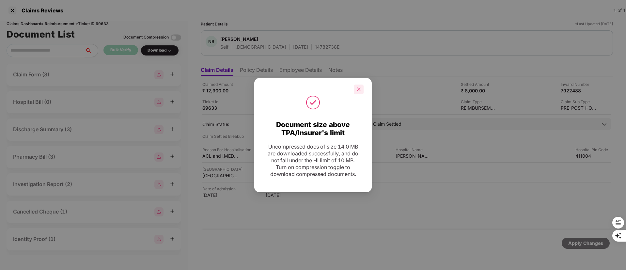
click at [360, 87] on icon "close" at bounding box center [359, 89] width 5 height 5
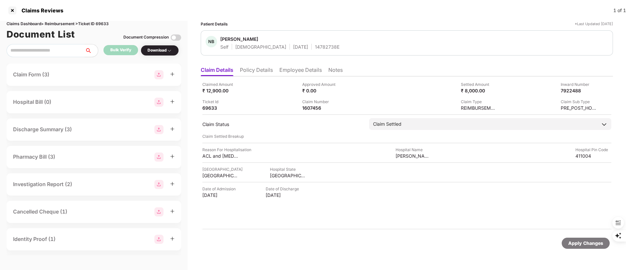
click at [263, 71] on li "Policy Details" at bounding box center [256, 71] width 33 height 9
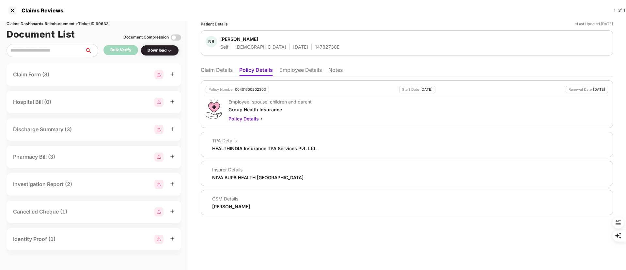
drag, startPoint x: 410, startPoint y: 91, endPoint x: 440, endPoint y: 90, distance: 29.7
click at [440, 90] on div "Policy Number 00401600202303 Start Date 22 Oct 2023 Renewal Date 21 Oct 2024" at bounding box center [407, 90] width 403 height 8
click at [218, 73] on li "Claim Details" at bounding box center [217, 71] width 32 height 9
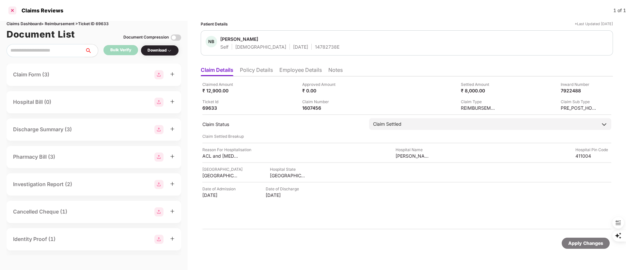
click at [15, 12] on div at bounding box center [12, 10] width 10 height 10
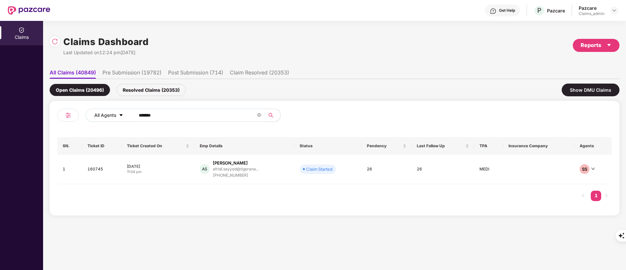
drag, startPoint x: 170, startPoint y: 112, endPoint x: 109, endPoint y: 114, distance: 61.4
click at [92, 113] on div "All Agents ******" at bounding box center [252, 115] width 333 height 13
paste input "text"
type input "******"
click at [219, 173] on div "+919515449519" at bounding box center [236, 175] width 46 height 6
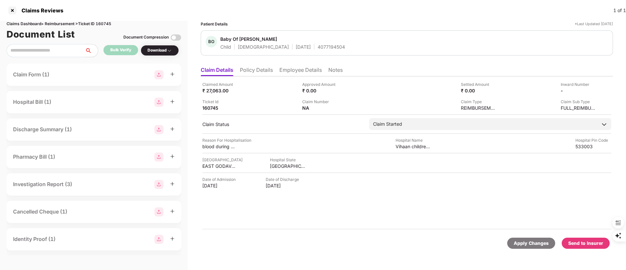
click at [259, 68] on li "Policy Details" at bounding box center [256, 71] width 33 height 9
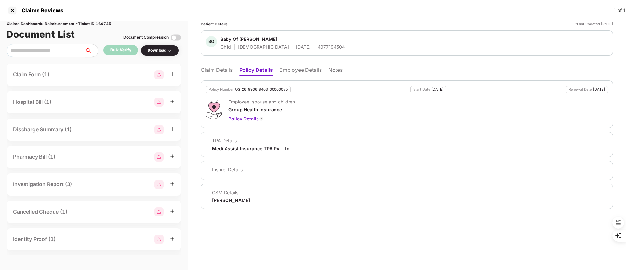
click at [291, 68] on li "Employee Details" at bounding box center [300, 71] width 42 height 9
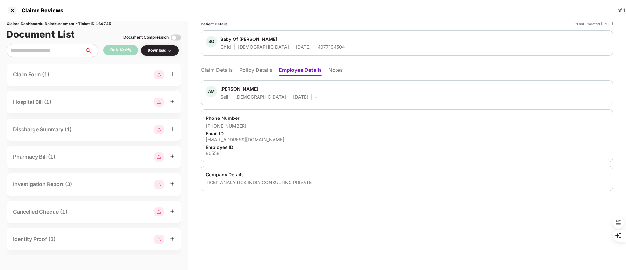
click at [215, 65] on ul "Claim Details Policy Details Employee Details Notes" at bounding box center [407, 69] width 412 height 13
click at [213, 69] on li "Claim Details" at bounding box center [217, 71] width 32 height 9
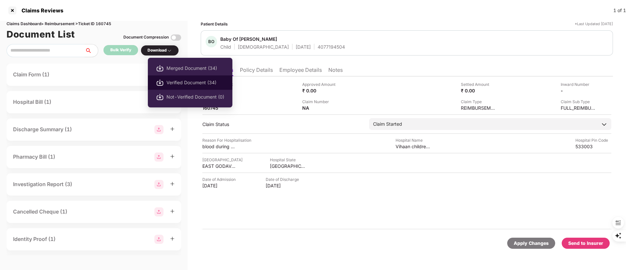
click at [173, 78] on li "Verified Document (34)" at bounding box center [190, 82] width 85 height 14
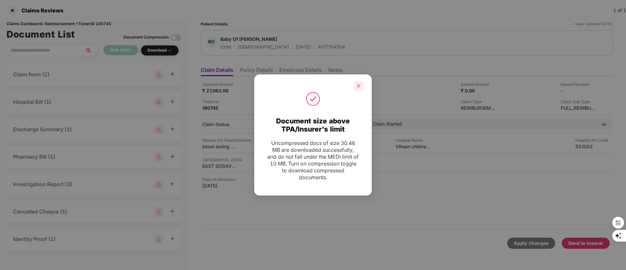
click at [355, 85] on div at bounding box center [359, 86] width 10 height 10
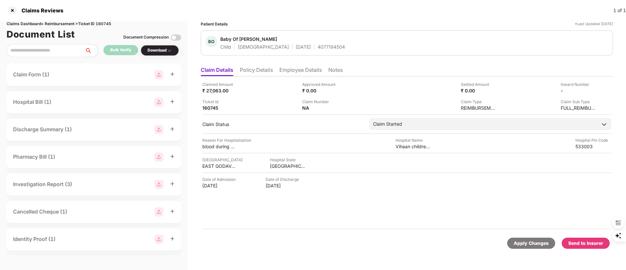
click at [585, 246] on div "Send to Insurer" at bounding box center [585, 243] width 35 height 7
click at [300, 72] on li "Employee Details" at bounding box center [300, 71] width 42 height 9
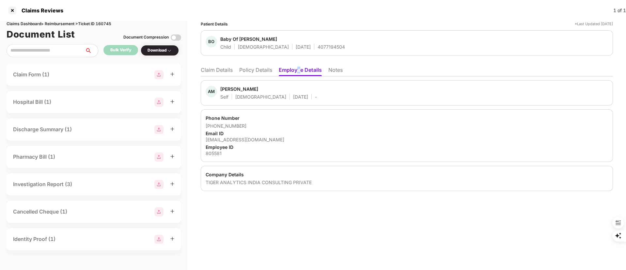
click at [232, 92] on div "Afridi Mahaboob Sayyed" at bounding box center [239, 89] width 38 height 6
click at [229, 89] on div "Afridi Mahaboob Sayyed" at bounding box center [239, 89] width 38 height 6
copy div "Afridi"
click at [220, 72] on li "Claim Details" at bounding box center [217, 71] width 32 height 9
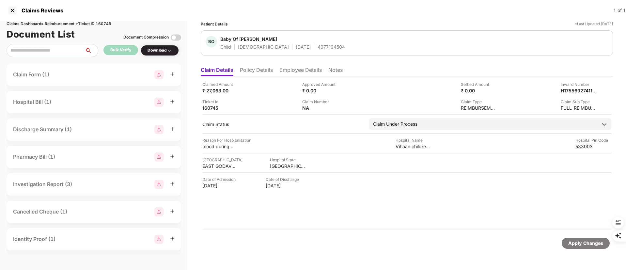
click at [593, 80] on div "Claimed Amount ₹ 27,063.00 Approved Amount ₹ 0.00 Settled Amount ₹ 0.00 Inward …" at bounding box center [407, 152] width 412 height 153
click at [580, 90] on div "H1755692741105805581" at bounding box center [572, 90] width 36 height 6
copy div "H1755692741105805581"
click at [11, 8] on div at bounding box center [12, 10] width 10 height 10
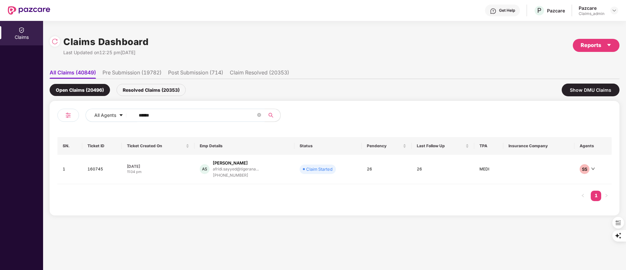
drag, startPoint x: 172, startPoint y: 114, endPoint x: 79, endPoint y: 111, distance: 93.7
click at [79, 111] on div "All Agents ******" at bounding box center [195, 118] width 277 height 18
paste input "text"
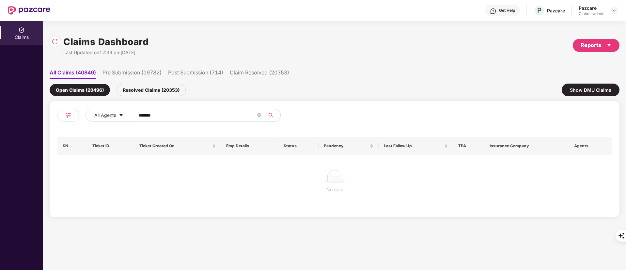
type input "******"
click at [153, 90] on div "Resolved Claims (20353)" at bounding box center [151, 90] width 69 height 12
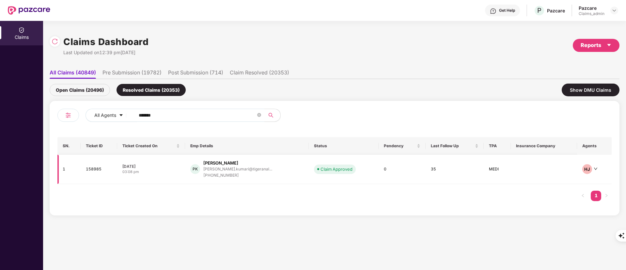
click at [276, 173] on div "PK Punam Kumari punam.kumari@tigeranal... +917337466146" at bounding box center [246, 169] width 113 height 19
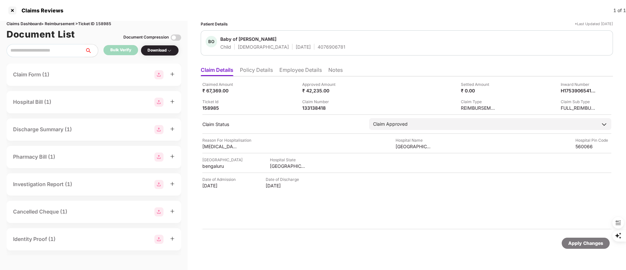
click at [259, 70] on li "Policy Details" at bounding box center [256, 71] width 33 height 9
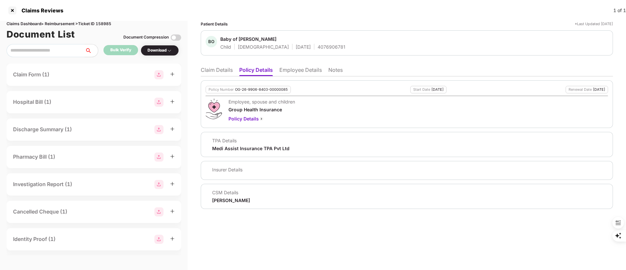
click at [212, 72] on li "Claim Details" at bounding box center [217, 71] width 32 height 9
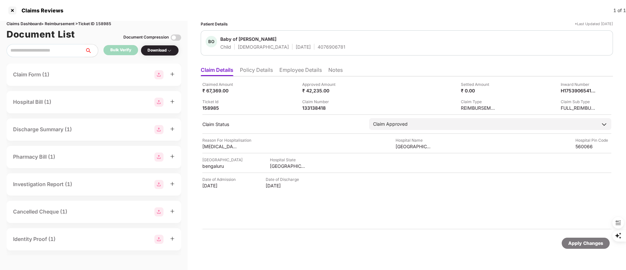
click at [151, 47] on div "Download" at bounding box center [160, 50] width 24 height 6
click at [14, 8] on div at bounding box center [12, 10] width 10 height 10
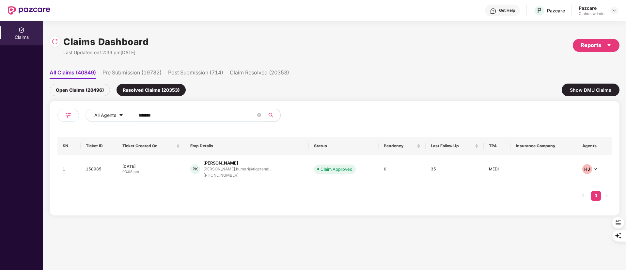
drag, startPoint x: 190, startPoint y: 113, endPoint x: 84, endPoint y: 114, distance: 105.8
click at [84, 114] on div "All Agents ******" at bounding box center [195, 118] width 277 height 18
paste input "text"
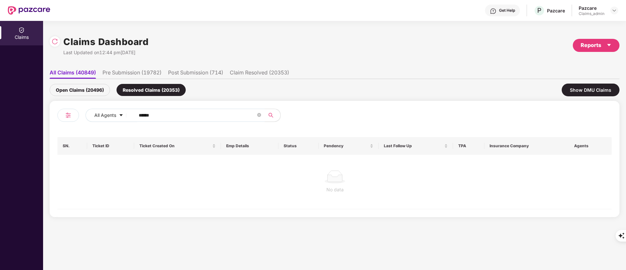
type input "******"
click at [78, 87] on div "Open Claims (20496)" at bounding box center [80, 90] width 60 height 12
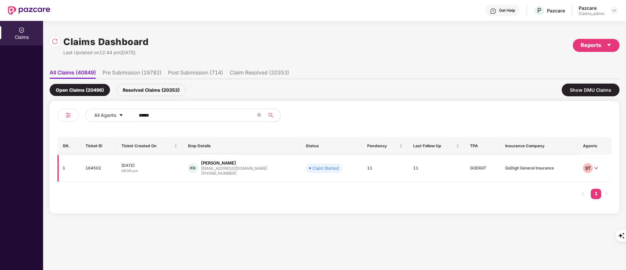
click at [301, 173] on td "Claim Started" at bounding box center [331, 168] width 61 height 27
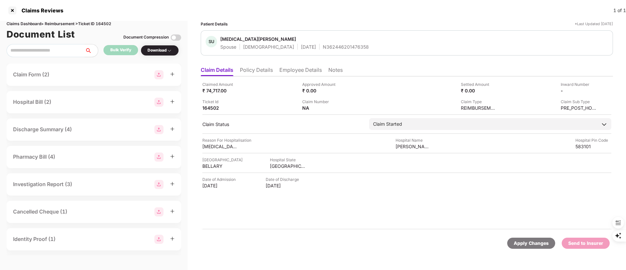
click at [324, 46] on div "N362446201476358" at bounding box center [346, 47] width 46 height 6
click at [268, 68] on li "Policy Details" at bounding box center [256, 71] width 33 height 9
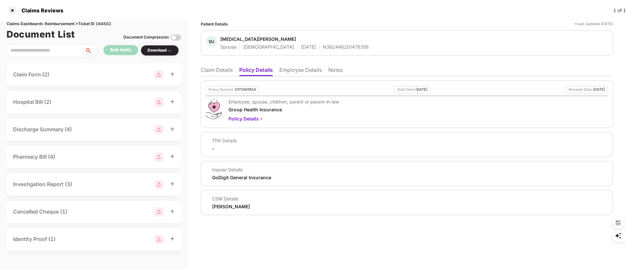
click at [238, 89] on div "D172661854" at bounding box center [245, 89] width 21 height 4
click at [244, 90] on div "D172661854" at bounding box center [245, 89] width 21 height 4
copy div "D172661854"
click at [219, 68] on li "Claim Details" at bounding box center [217, 71] width 32 height 9
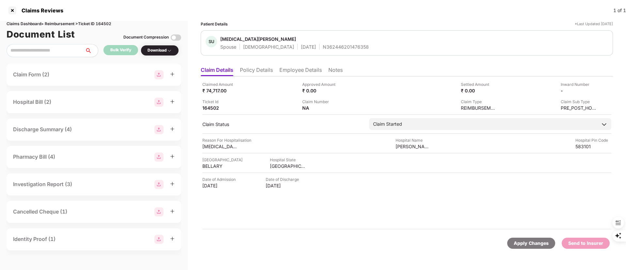
click at [299, 70] on li "Employee Details" at bounding box center [300, 71] width 42 height 9
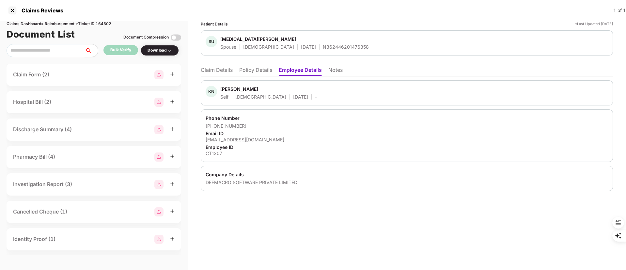
click at [214, 71] on li "Claim Details" at bounding box center [217, 71] width 32 height 9
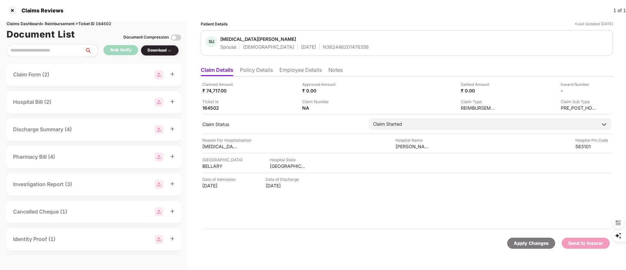
click at [300, 70] on li "Employee Details" at bounding box center [300, 71] width 42 height 9
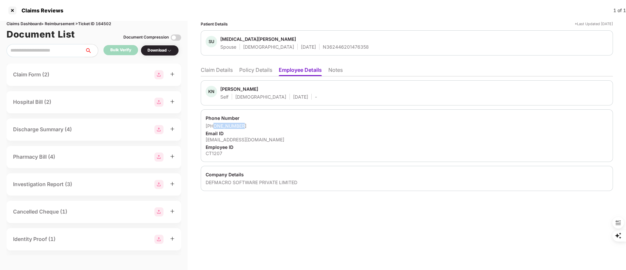
drag, startPoint x: 248, startPoint y: 122, endPoint x: 214, endPoint y: 127, distance: 34.7
click at [214, 127] on div "Phone Number +919591844564 Email ID kareem.nawaz@clear.in Employee ID CT1207" at bounding box center [407, 135] width 412 height 53
copy div "9591844564"
click at [9, 10] on div at bounding box center [12, 10] width 10 height 10
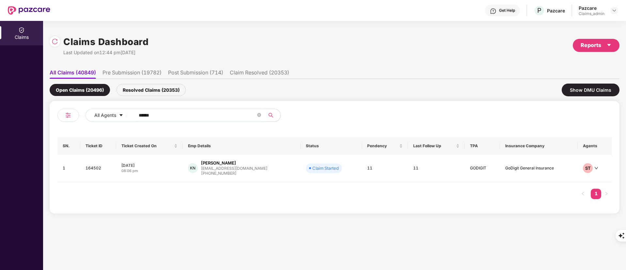
click at [154, 120] on span "******" at bounding box center [198, 115] width 134 height 13
drag, startPoint x: 154, startPoint y: 120, endPoint x: 148, endPoint y: 115, distance: 8.1
click at [148, 115] on span "******" at bounding box center [198, 115] width 134 height 13
click at [148, 115] on input "******" at bounding box center [197, 115] width 117 height 10
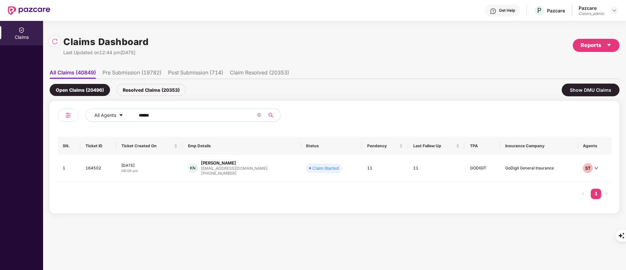
click at [148, 115] on input "******" at bounding box center [197, 115] width 117 height 10
paste input "**********"
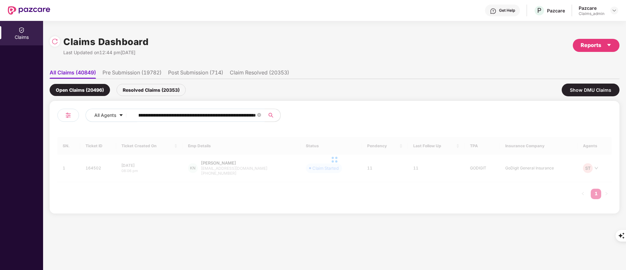
type input "******"
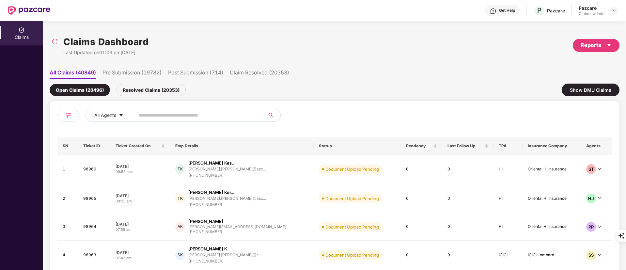
paste input "**********"
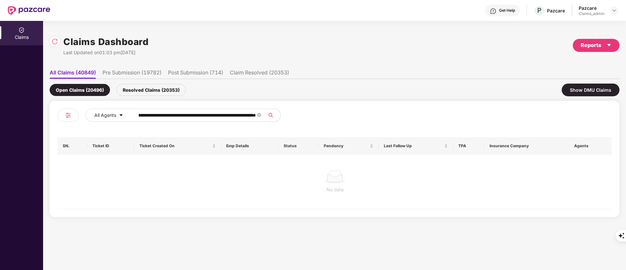
scroll to position [0, 1257]
type input "**********"
click at [258, 116] on icon "close-circle" at bounding box center [259, 115] width 4 height 4
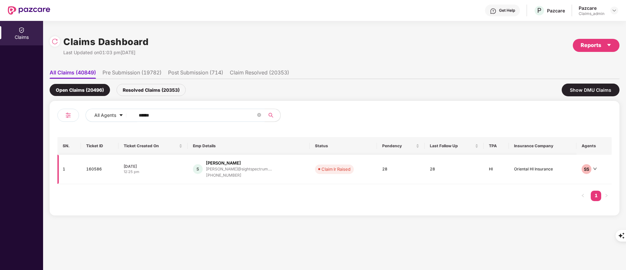
type input "******"
click at [288, 173] on div "S Sathish sathish@sightspectrum.... +918807220793" at bounding box center [249, 169] width 112 height 19
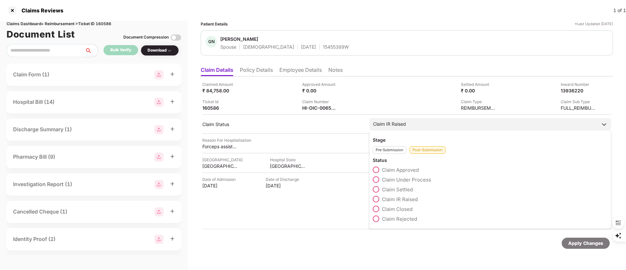
click at [398, 212] on label "Claim Closed" at bounding box center [393, 209] width 40 height 7
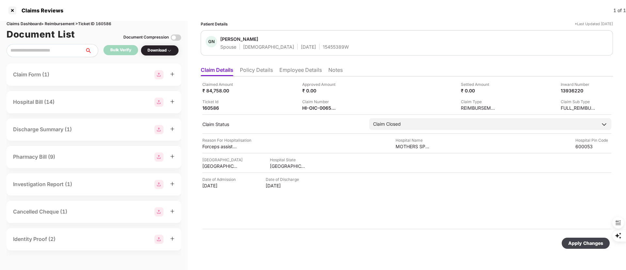
click at [580, 240] on div "Apply Changes" at bounding box center [585, 243] width 35 height 7
click at [11, 8] on div at bounding box center [12, 10] width 10 height 10
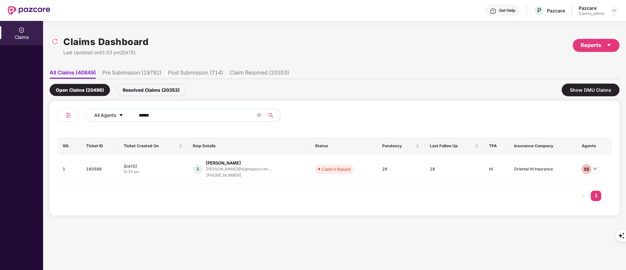
drag, startPoint x: 160, startPoint y: 112, endPoint x: 96, endPoint y: 119, distance: 64.4
click at [96, 119] on div "All Agents ******" at bounding box center [252, 115] width 333 height 13
paste input "text"
type input "******"
drag, startPoint x: 217, startPoint y: 168, endPoint x: 219, endPoint y: 165, distance: 3.4
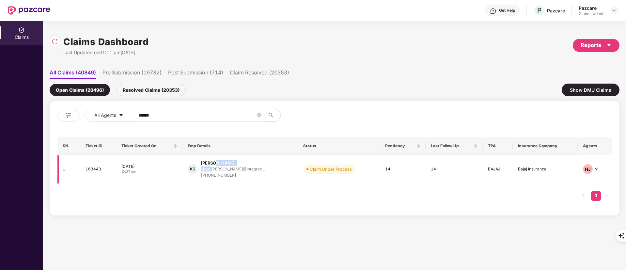
click at [219, 165] on div "Kiran Salunke kiran.salunke@integrac... +918082307291" at bounding box center [233, 169] width 64 height 19
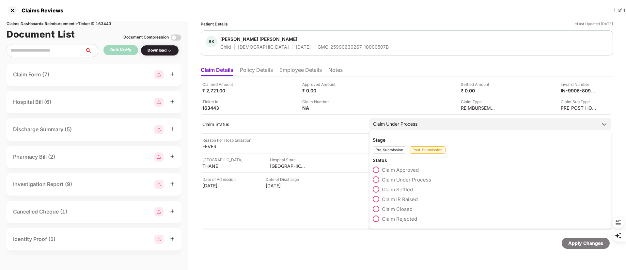
click at [397, 188] on span "Claim Settled" at bounding box center [397, 189] width 31 height 6
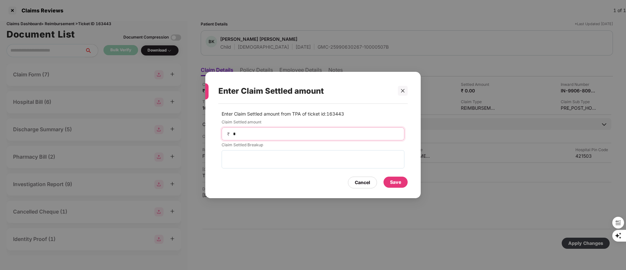
click at [271, 135] on input "*" at bounding box center [315, 134] width 167 height 7
click at [246, 131] on input "*" at bounding box center [315, 134] width 167 height 7
click at [349, 183] on div "Cancel" at bounding box center [362, 183] width 29 height 12
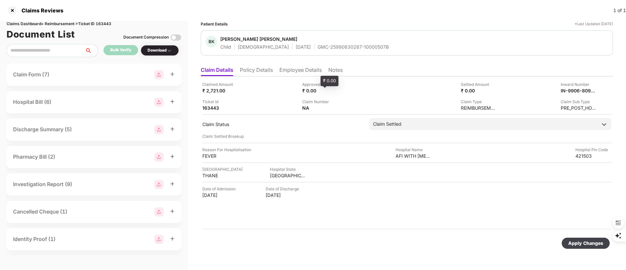
click at [321, 93] on div "₹ 0.00" at bounding box center [320, 90] width 36 height 6
click at [335, 91] on div "₹ 0.00" at bounding box center [320, 90] width 36 height 6
click at [338, 88] on div "₹ 0.00" at bounding box center [320, 90] width 36 height 6
click at [316, 94] on div "Claimed Amount ₹ 2,721.00 Approved Amount ₹ 0.00 Settled Amount ₹ 0.00 Inward N…" at bounding box center [406, 96] width 409 height 30
click at [314, 90] on div "₹ 0.00" at bounding box center [320, 90] width 36 height 6
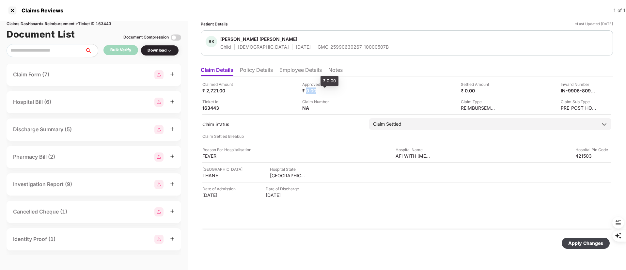
click at [314, 90] on div "₹ 0.00" at bounding box center [320, 90] width 36 height 6
click at [337, 91] on div "₹ 0.00" at bounding box center [320, 90] width 36 height 6
click at [342, 91] on div "Approved Amount ₹ 0.00" at bounding box center [349, 87] width 95 height 12
click at [318, 90] on div "₹ 0.00" at bounding box center [320, 90] width 36 height 6
drag, startPoint x: 329, startPoint y: 91, endPoint x: 341, endPoint y: 91, distance: 11.8
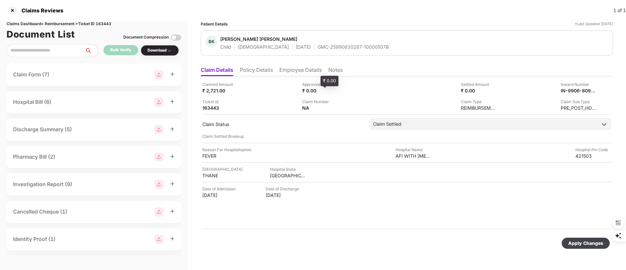
click at [330, 91] on div "₹ 0.00" at bounding box center [320, 90] width 36 height 6
click at [349, 91] on div "Approved Amount ₹ 0.00" at bounding box center [349, 87] width 95 height 12
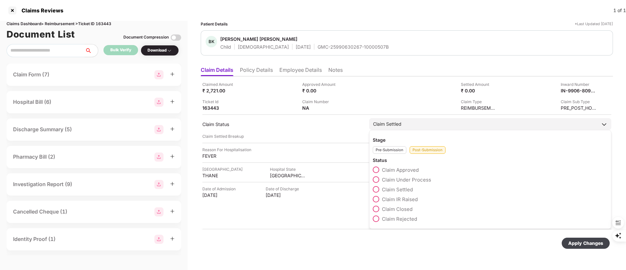
click at [389, 169] on span "Claim Approved" at bounding box center [400, 170] width 37 height 6
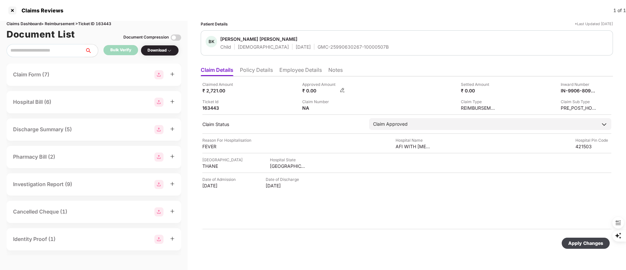
click at [342, 89] on img at bounding box center [342, 89] width 5 height 5
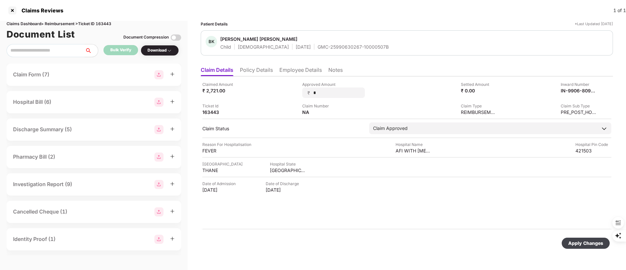
drag, startPoint x: 332, startPoint y: 94, endPoint x: 298, endPoint y: 89, distance: 34.3
click at [298, 89] on div "Claimed Amount ₹ 2,721.00 Approved Amount ₹ * Settled Amount ₹ 0.00 Inward Numb…" at bounding box center [406, 98] width 409 height 34
type input "****"
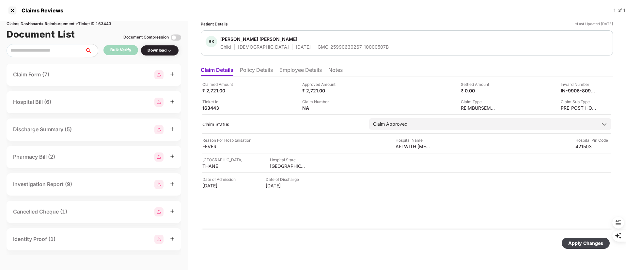
click at [277, 231] on div "Apply Changes" at bounding box center [407, 243] width 412 height 27
click at [590, 240] on div "Apply Changes" at bounding box center [585, 243] width 35 height 7
click at [10, 12] on div at bounding box center [12, 10] width 10 height 10
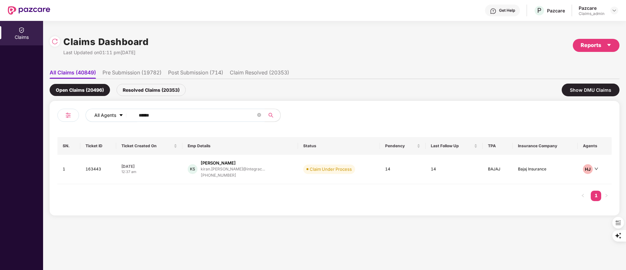
drag, startPoint x: 167, startPoint y: 114, endPoint x: 96, endPoint y: 114, distance: 70.8
click at [96, 114] on div "All Agents ******" at bounding box center [252, 115] width 333 height 13
paste input "text"
type input "******"
click at [245, 163] on div "Punam Kumari" at bounding box center [235, 163] width 69 height 6
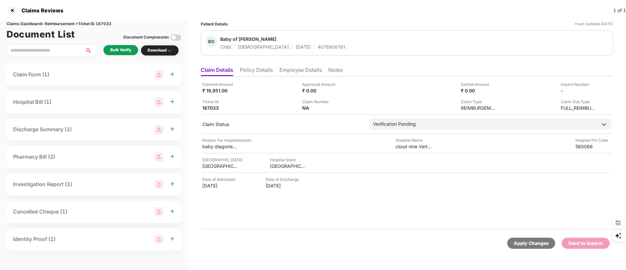
click at [299, 71] on li "Employee Details" at bounding box center [300, 71] width 42 height 9
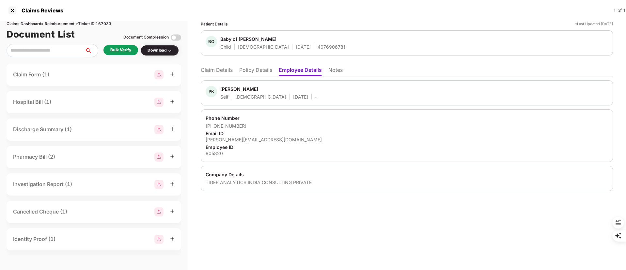
click at [210, 67] on li "Claim Details" at bounding box center [217, 71] width 32 height 9
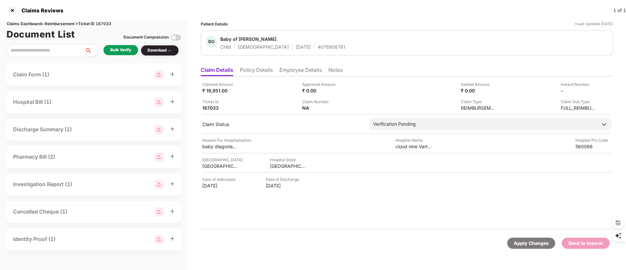
click at [119, 50] on div "Bulk Verify" at bounding box center [120, 50] width 21 height 6
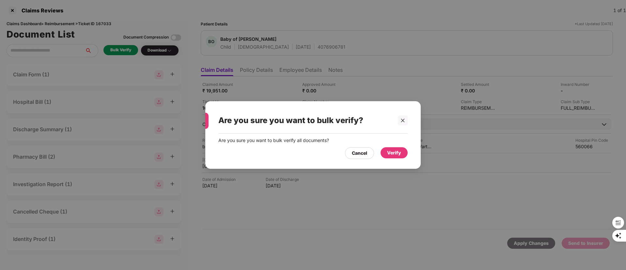
click at [399, 152] on div "Verify" at bounding box center [394, 152] width 14 height 7
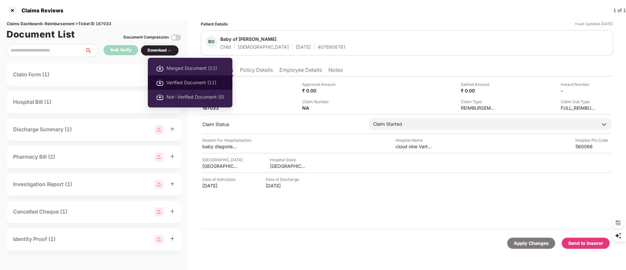
click at [178, 79] on span "Verified Document (11)" at bounding box center [196, 82] width 58 height 7
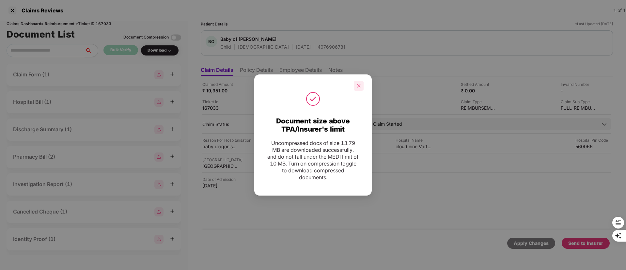
click at [357, 86] on icon "close" at bounding box center [359, 86] width 5 height 5
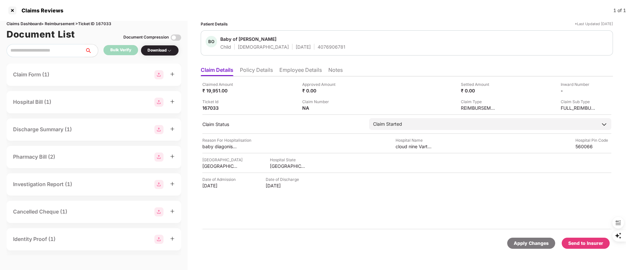
click at [586, 242] on div "Send to Insurer" at bounding box center [585, 243] width 35 height 7
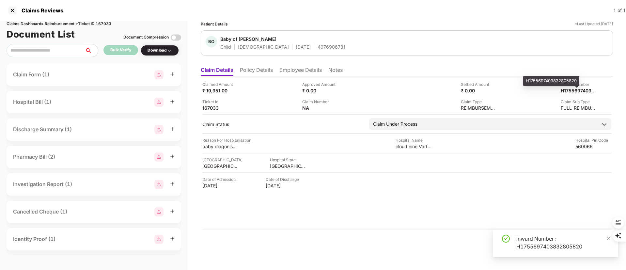
click at [572, 78] on div "H1755697403832805820" at bounding box center [551, 81] width 56 height 10
copy div "H1755697403832805820"
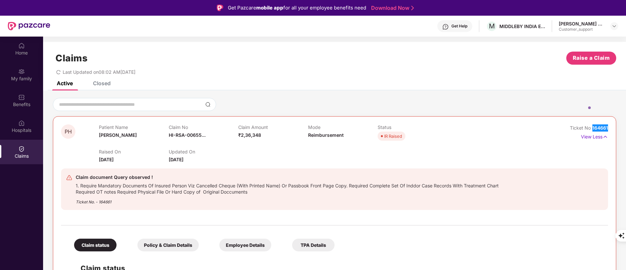
scroll to position [26, 0]
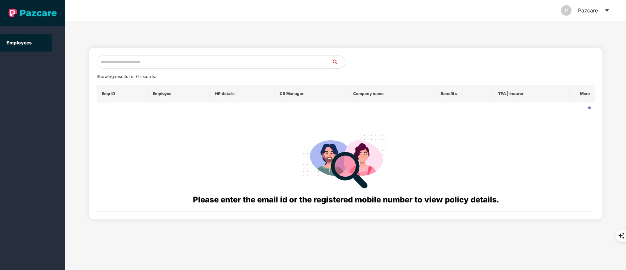
drag, startPoint x: 110, startPoint y: 67, endPoint x: 112, endPoint y: 64, distance: 4.0
click at [112, 64] on input "text" at bounding box center [214, 62] width 235 height 13
paste input "**********"
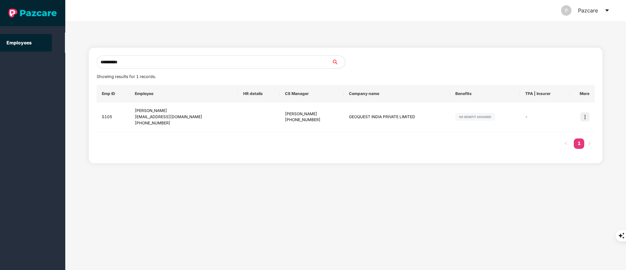
drag, startPoint x: 141, startPoint y: 61, endPoint x: 32, endPoint y: 62, distance: 109.0
click at [32, 62] on section "**********" at bounding box center [313, 135] width 626 height 270
paste input "text"
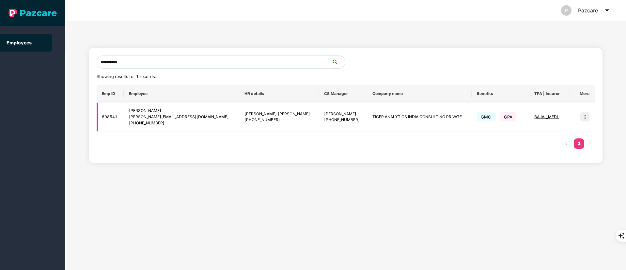
type input "**********"
click at [586, 117] on img at bounding box center [584, 116] width 9 height 9
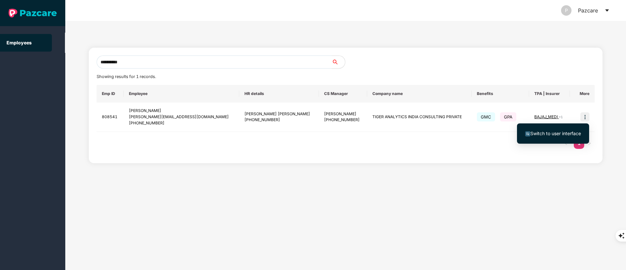
click at [568, 131] on span "Switch to user interface" at bounding box center [556, 134] width 51 height 6
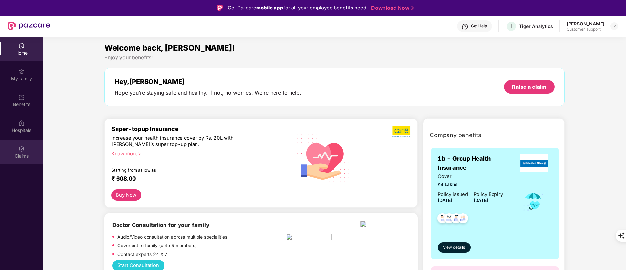
click at [8, 155] on div "Claims" at bounding box center [21, 156] width 43 height 7
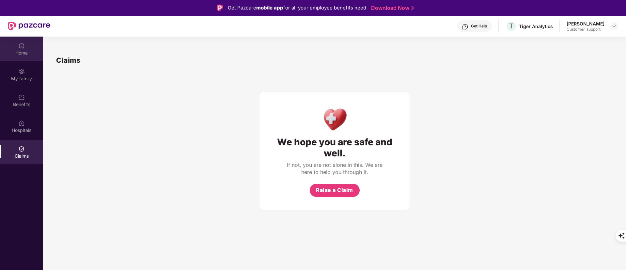
click at [28, 52] on div "Home" at bounding box center [21, 53] width 43 height 7
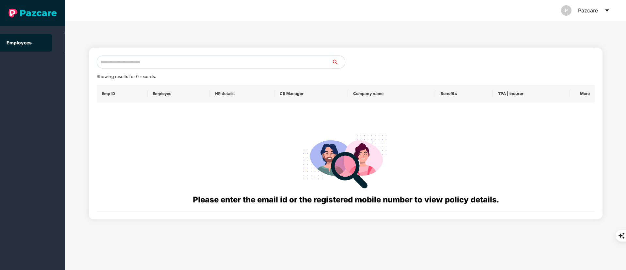
click at [116, 61] on input "text" at bounding box center [214, 62] width 235 height 13
paste input "**********"
drag, startPoint x: 143, startPoint y: 56, endPoint x: 67, endPoint y: 65, distance: 76.4
click at [67, 65] on div "**********" at bounding box center [345, 145] width 561 height 249
paste input "text"
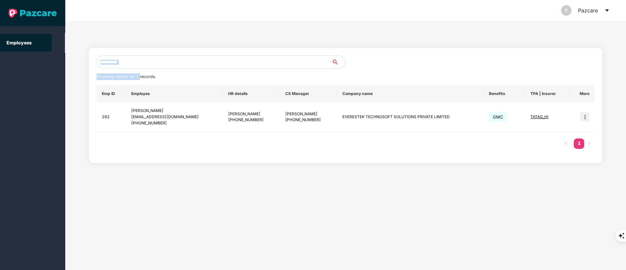
drag, startPoint x: 140, startPoint y: 69, endPoint x: 140, endPoint y: 63, distance: 5.6
click at [140, 68] on div "**********" at bounding box center [346, 106] width 499 height 100
drag, startPoint x: 140, startPoint y: 62, endPoint x: 46, endPoint y: 62, distance: 93.7
click at [46, 62] on section "**********" at bounding box center [313, 135] width 626 height 270
paste input "text"
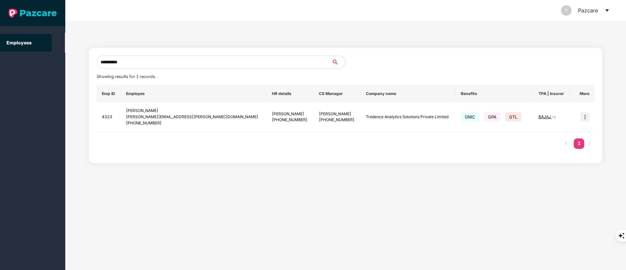
type input "**********"
click at [585, 116] on img at bounding box center [584, 116] width 9 height 9
click at [562, 139] on li "Switch to user interface" at bounding box center [553, 134] width 72 height 14
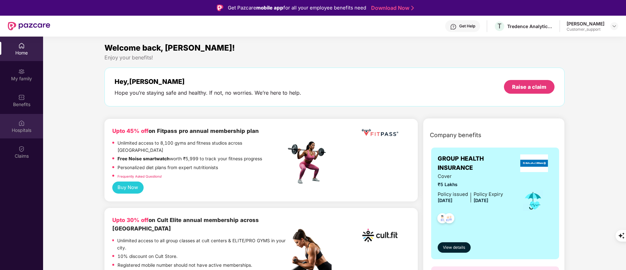
click at [19, 122] on img at bounding box center [21, 123] width 7 height 7
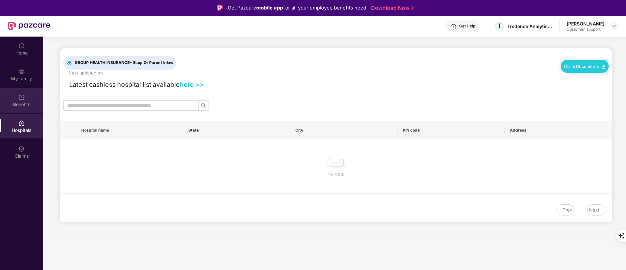
click at [18, 94] on img at bounding box center [21, 97] width 7 height 7
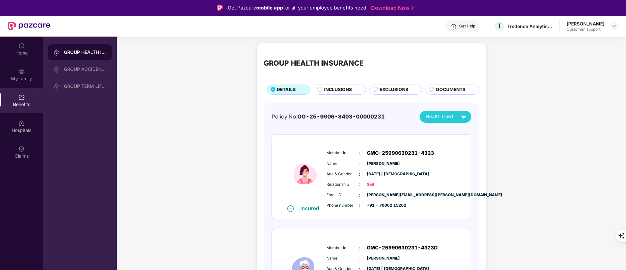
click at [385, 150] on span "GMC-25990630231-4323" at bounding box center [400, 153] width 67 height 8
copy span "GMC-25990630231-4323"
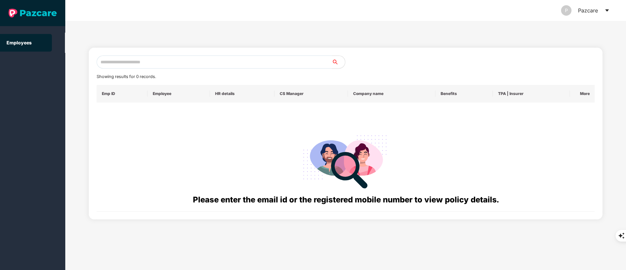
click at [108, 63] on input "text" at bounding box center [214, 62] width 235 height 13
paste input "**********"
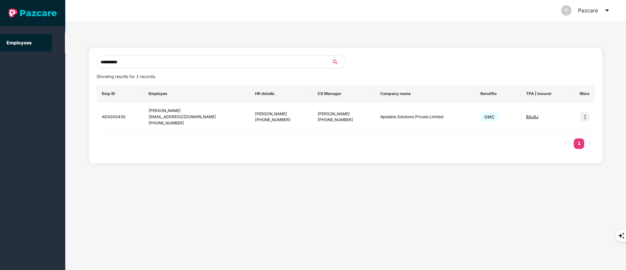
drag, startPoint x: 140, startPoint y: 65, endPoint x: 37, endPoint y: 63, distance: 102.9
click at [27, 64] on section "**********" at bounding box center [313, 135] width 626 height 270
paste input "text"
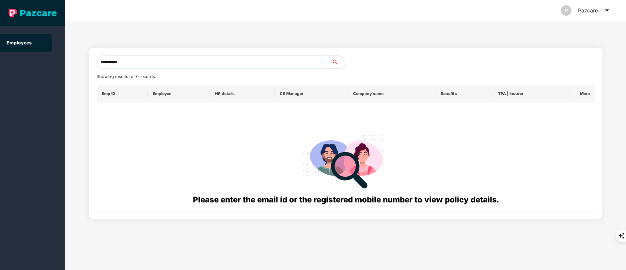
drag, startPoint x: 135, startPoint y: 64, endPoint x: 54, endPoint y: 64, distance: 81.3
click at [54, 64] on section "**********" at bounding box center [313, 135] width 626 height 270
paste input "text"
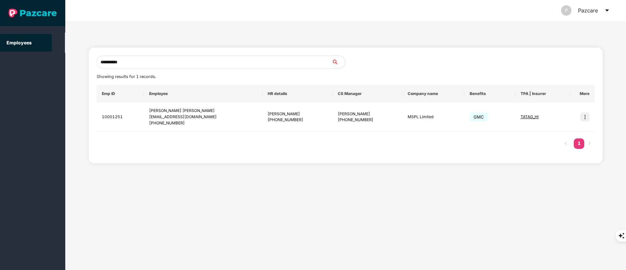
drag, startPoint x: 149, startPoint y: 63, endPoint x: 19, endPoint y: 63, distance: 129.3
click at [8, 66] on section "**********" at bounding box center [313, 135] width 626 height 270
paste input "text"
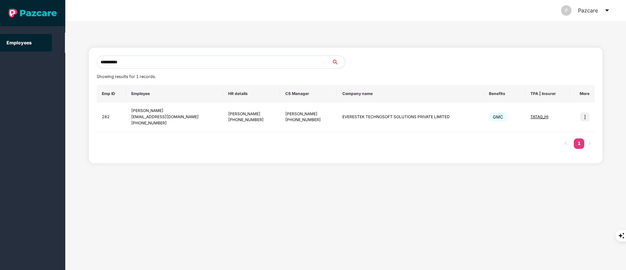
type input "**********"
click at [582, 117] on img at bounding box center [584, 116] width 9 height 9
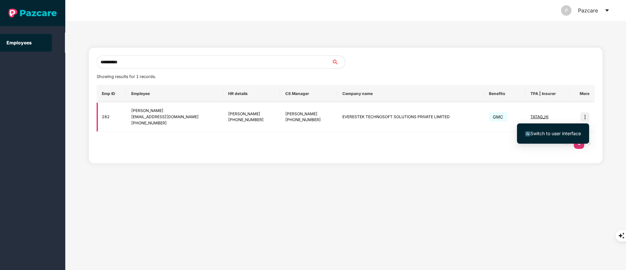
click at [560, 131] on span "Switch to user interface" at bounding box center [556, 134] width 51 height 6
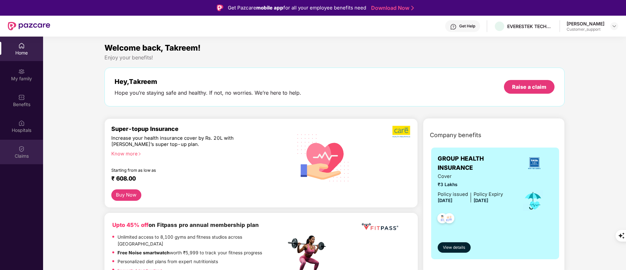
click at [18, 149] on div "Claims" at bounding box center [21, 152] width 43 height 24
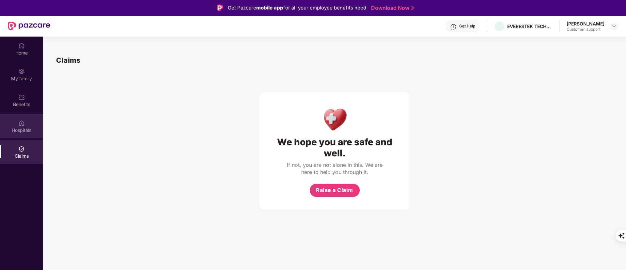
click at [20, 114] on div "Hospitals" at bounding box center [21, 126] width 43 height 24
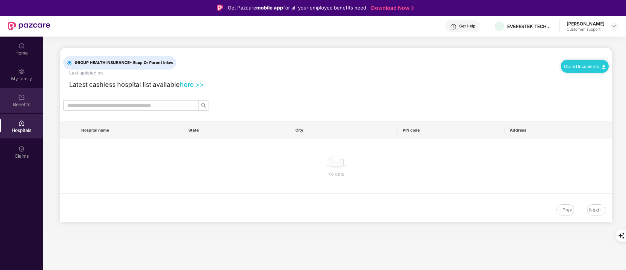
click at [22, 97] on img at bounding box center [21, 97] width 7 height 7
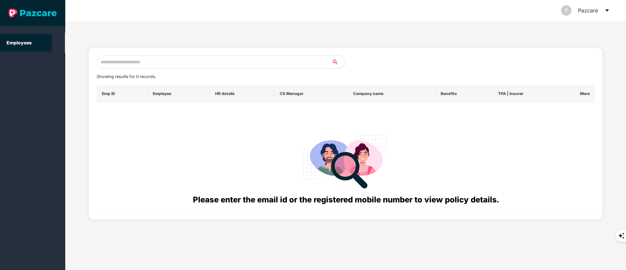
click at [121, 61] on input "text" at bounding box center [214, 62] width 235 height 13
paste input "**********"
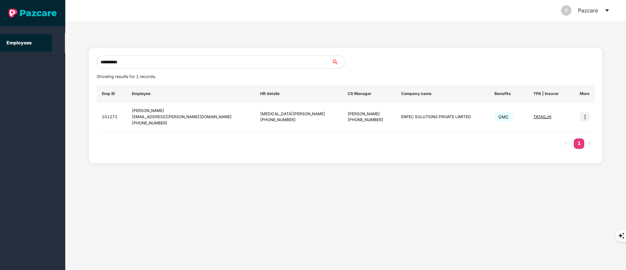
type input "**********"
click at [586, 115] on img at bounding box center [584, 116] width 9 height 9
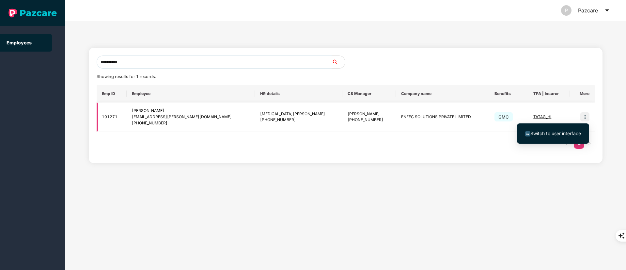
click at [565, 123] on ul "Switch to user interface" at bounding box center [553, 133] width 72 height 20
click at [518, 142] on ul "Switch to user interface" at bounding box center [553, 133] width 72 height 20
click at [536, 136] on span "Switch to user interface" at bounding box center [553, 133] width 56 height 7
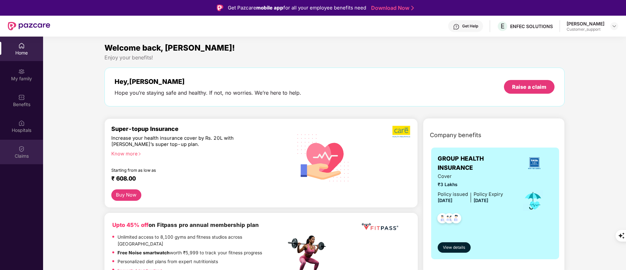
click at [19, 157] on div "Claims" at bounding box center [21, 156] width 43 height 7
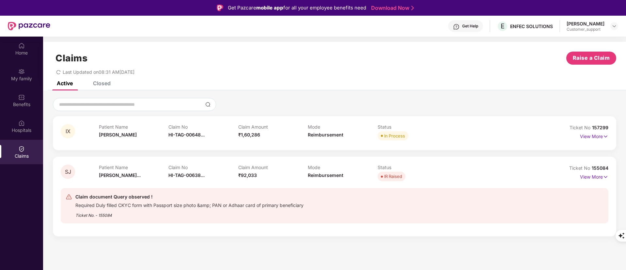
click at [603, 167] on span "155084" at bounding box center [600, 168] width 17 height 6
copy div "No 155084"
click at [598, 142] on div at bounding box center [335, 142] width 548 height 0
click at [590, 135] on p "View More" at bounding box center [594, 135] width 28 height 9
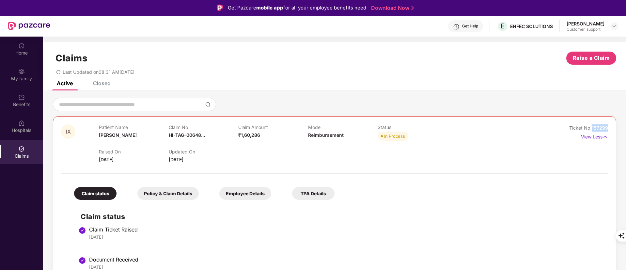
drag, startPoint x: 591, startPoint y: 129, endPoint x: 611, endPoint y: 129, distance: 19.9
copy span "157299"
